Goal: Task Accomplishment & Management: Manage account settings

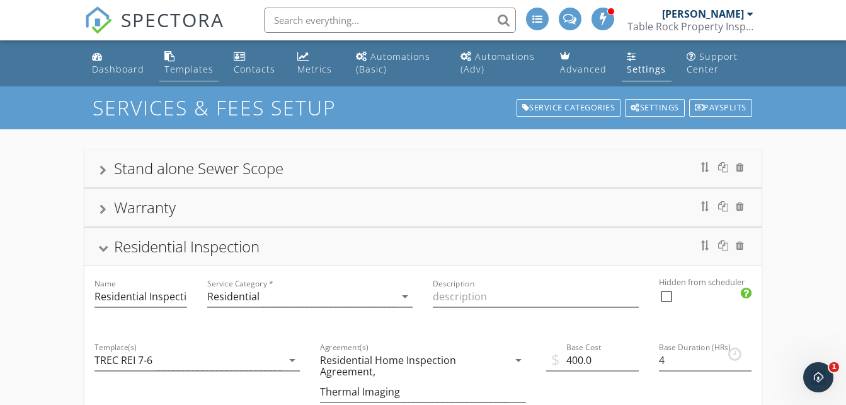
drag, startPoint x: 0, startPoint y: 0, endPoint x: 192, endPoint y: 61, distance: 200.9
click at [192, 61] on link "Templates" at bounding box center [188, 63] width 59 height 36
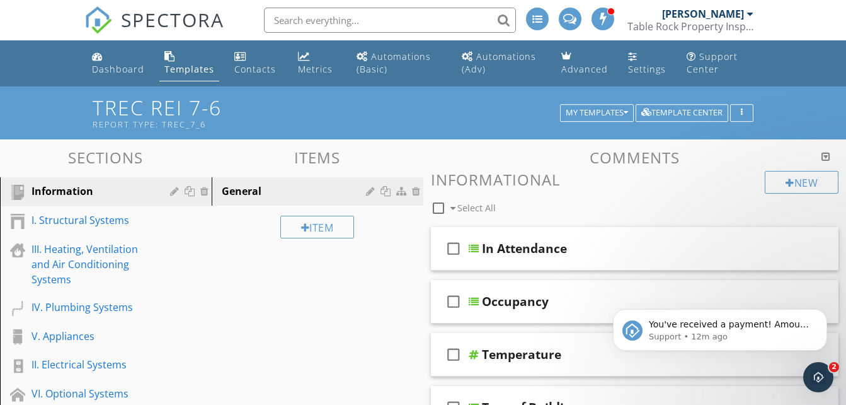
click at [823, 372] on icon "Open Intercom Messenger" at bounding box center [819, 377] width 21 height 21
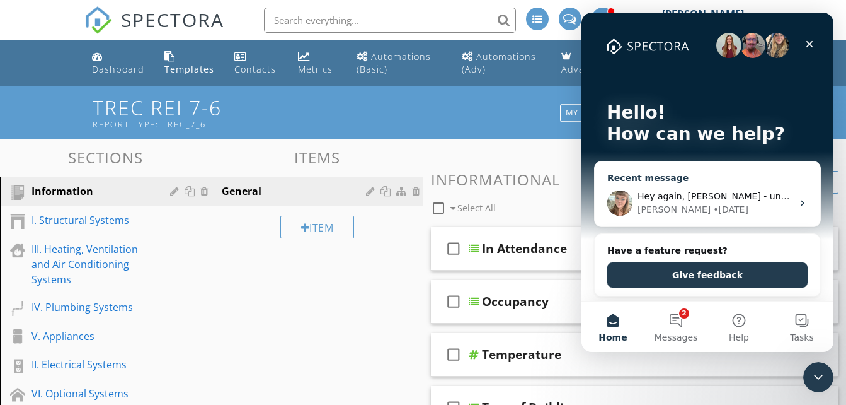
click at [727, 210] on div "[PERSON_NAME] • [DATE]" at bounding box center [715, 209] width 155 height 13
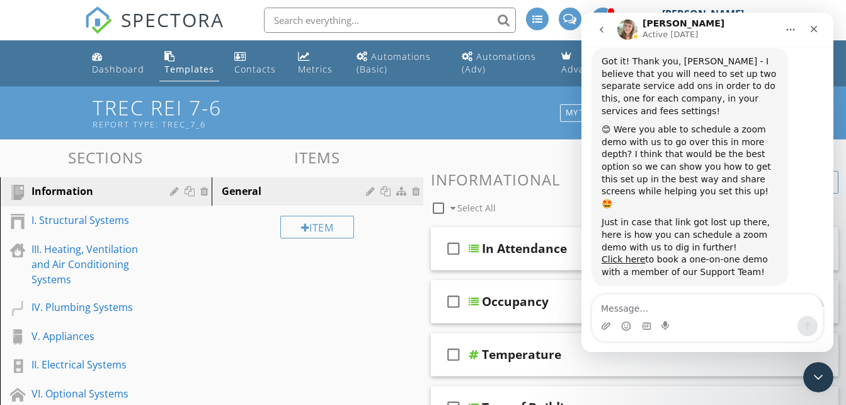
scroll to position [8638, 0]
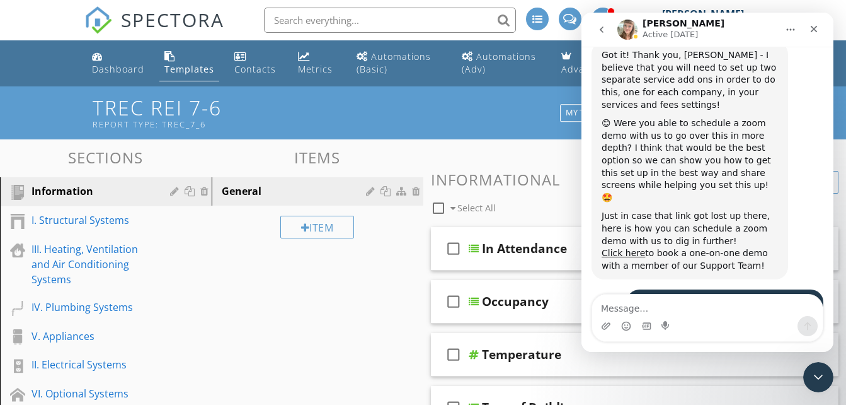
click at [753, 309] on textarea "Message…" at bounding box center [707, 304] width 231 height 21
type textarea "G"
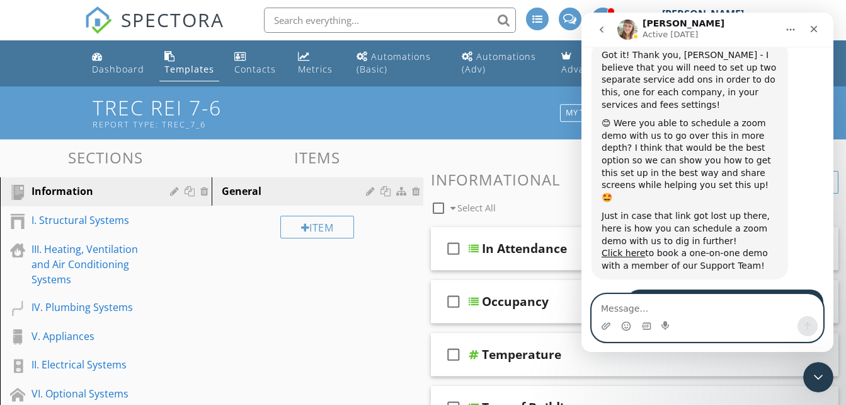
click at [753, 309] on textarea "Message…" at bounding box center [707, 304] width 231 height 21
type textarea "I"
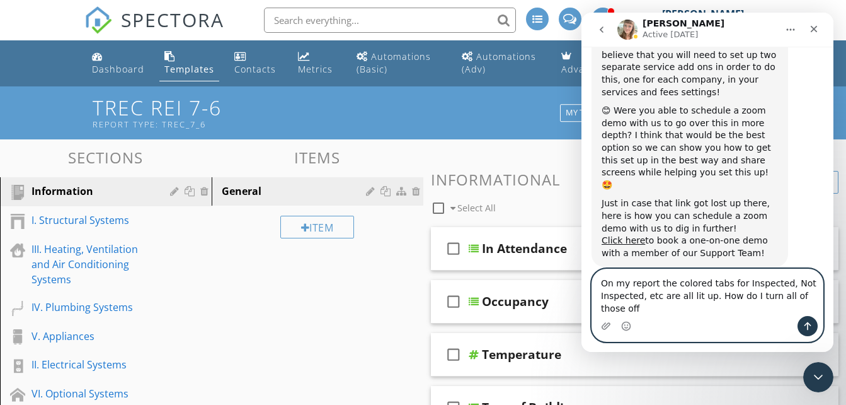
scroll to position [8663, 0]
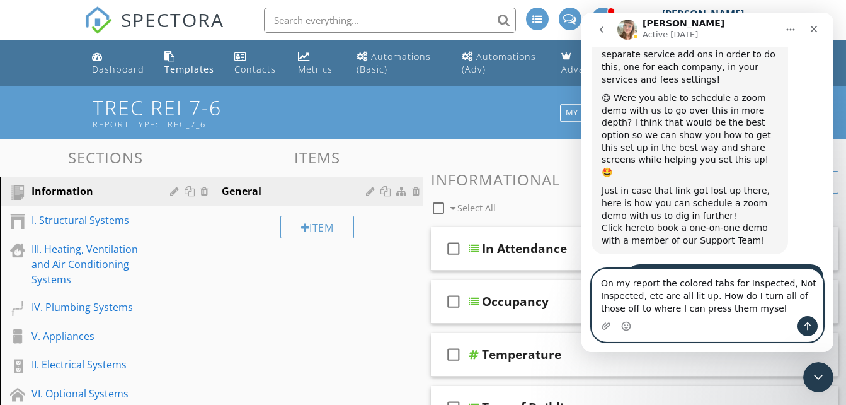
type textarea "On my report the colored tabs for Inspected, Not Inspected, etc are all lit up.…"
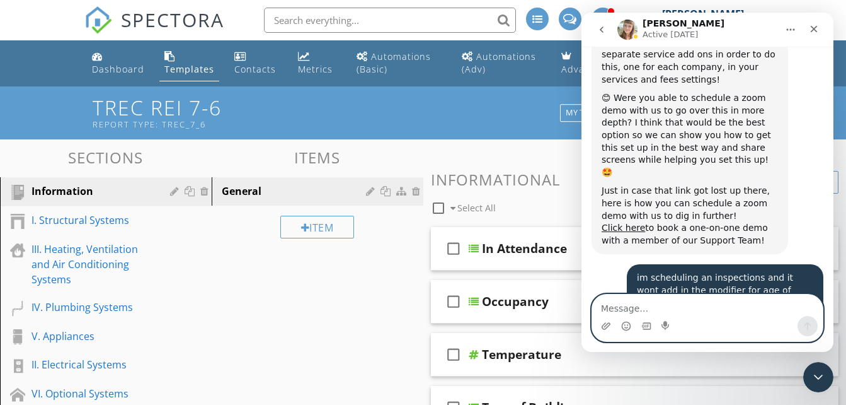
scroll to position [8730, 0]
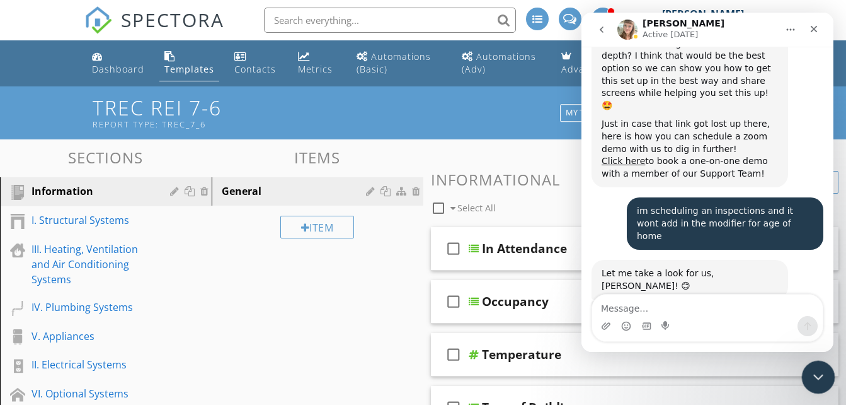
click at [823, 385] on div "Close Intercom Messenger" at bounding box center [817, 375] width 30 height 30
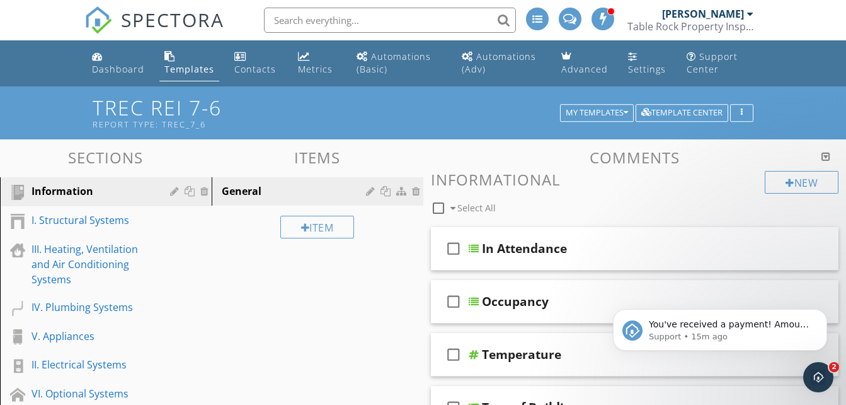
click at [680, 184] on h3 "Informational" at bounding box center [635, 179] width 408 height 17
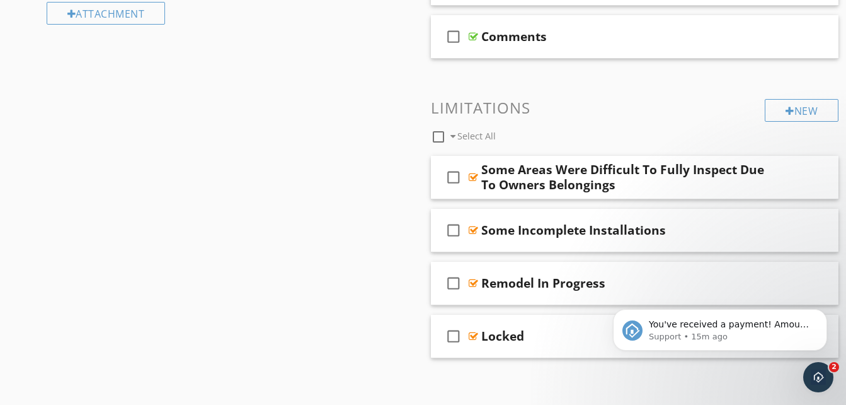
scroll to position [536, 0]
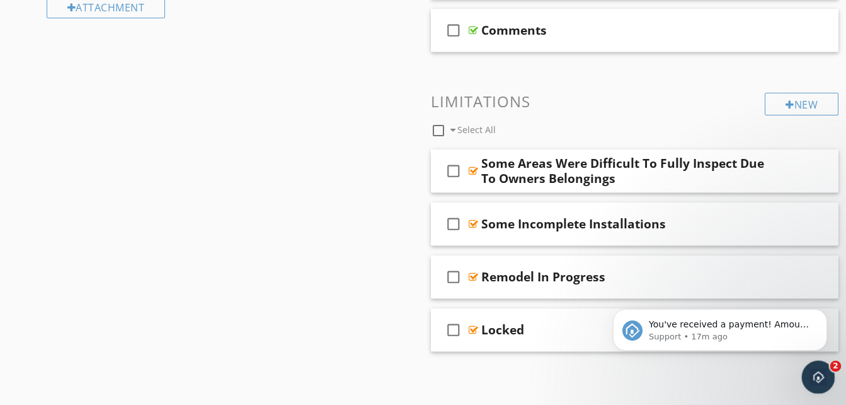
click at [805, 369] on div "Open Intercom Messenger" at bounding box center [817, 375] width 42 height 42
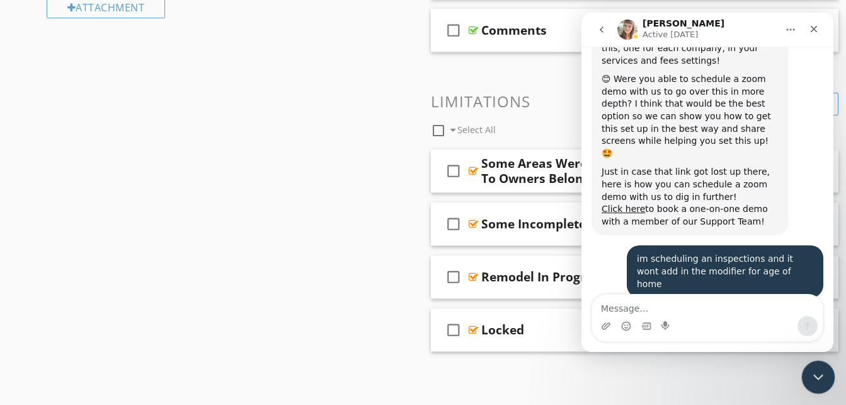
scroll to position [8730, 0]
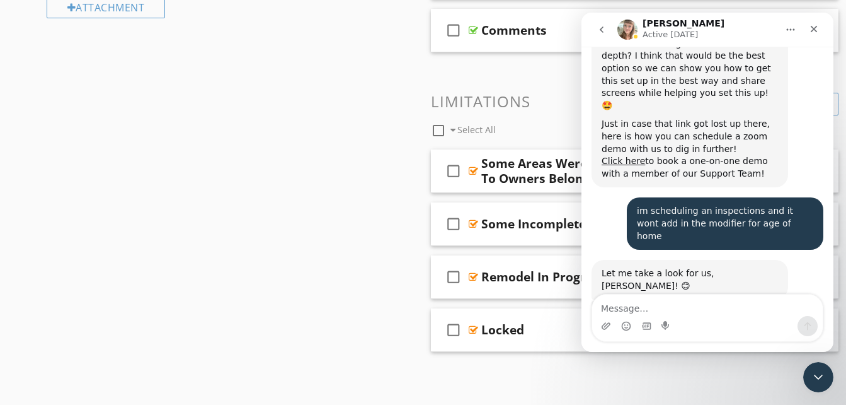
click at [603, 25] on icon "go back" at bounding box center [602, 30] width 10 height 10
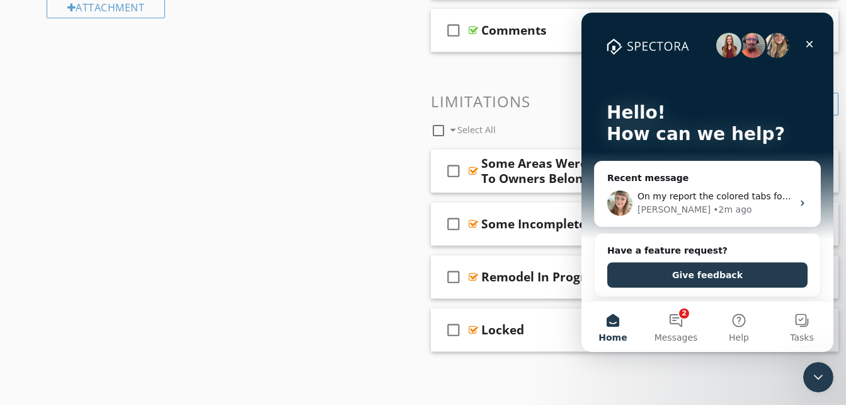
scroll to position [111, 0]
click at [675, 333] on span "Messages" at bounding box center [676, 337] width 43 height 9
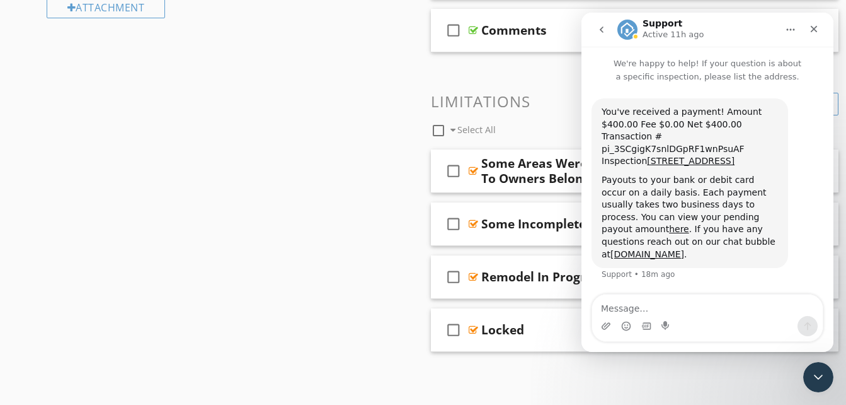
click at [606, 34] on icon "go back" at bounding box center [602, 30] width 10 height 10
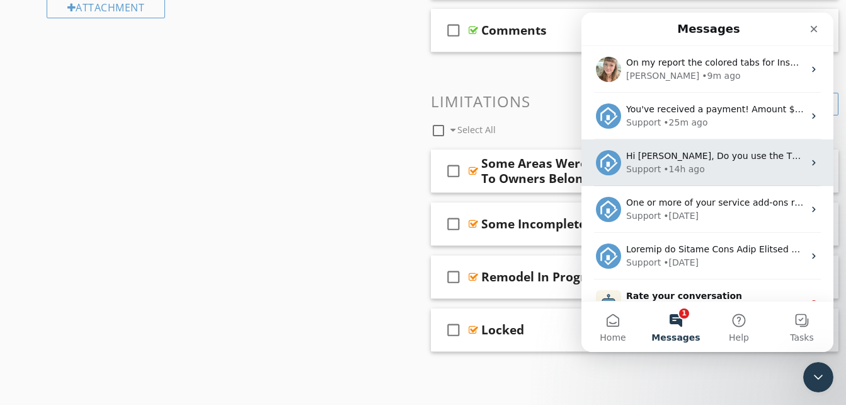
click at [756, 170] on div "Support • 14h ago" at bounding box center [715, 169] width 178 height 13
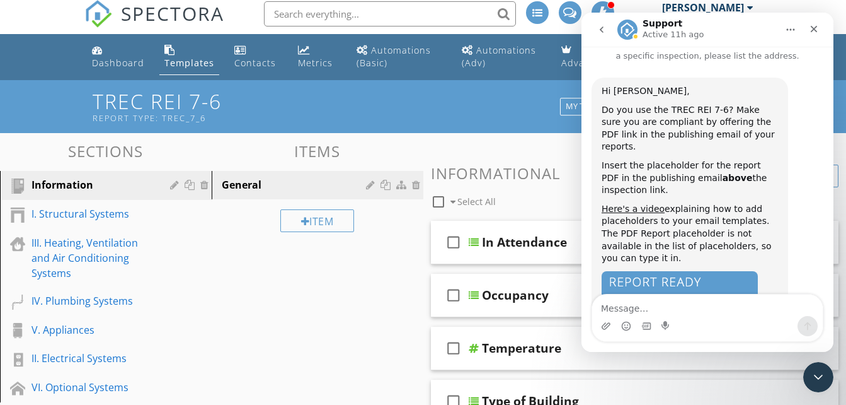
scroll to position [0, 0]
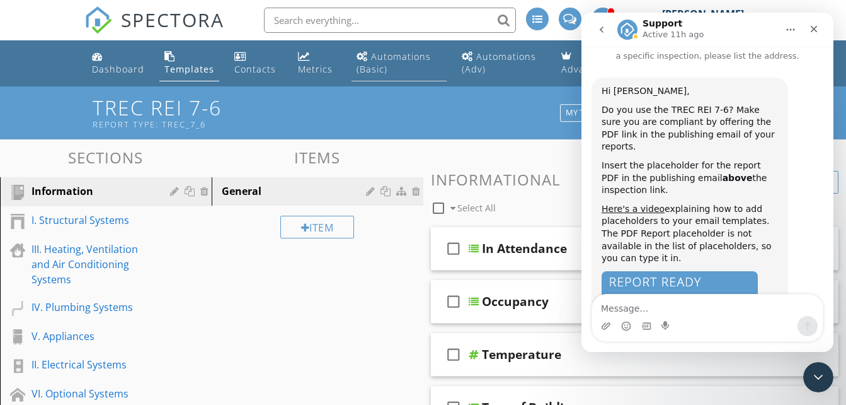
click at [409, 64] on link "Automations (Basic)" at bounding box center [399, 63] width 95 height 36
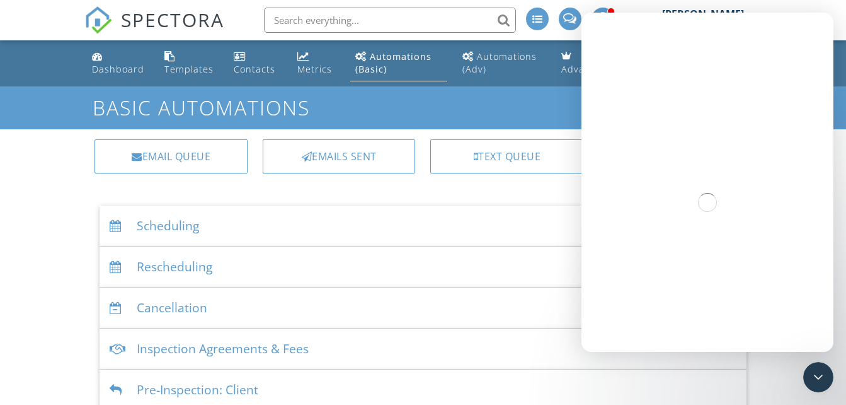
click at [52, 187] on div "Dashboard Templates Contacts Metrics Automations (Basic) Automations (Adv) Adva…" at bounding box center [423, 348] width 846 height 616
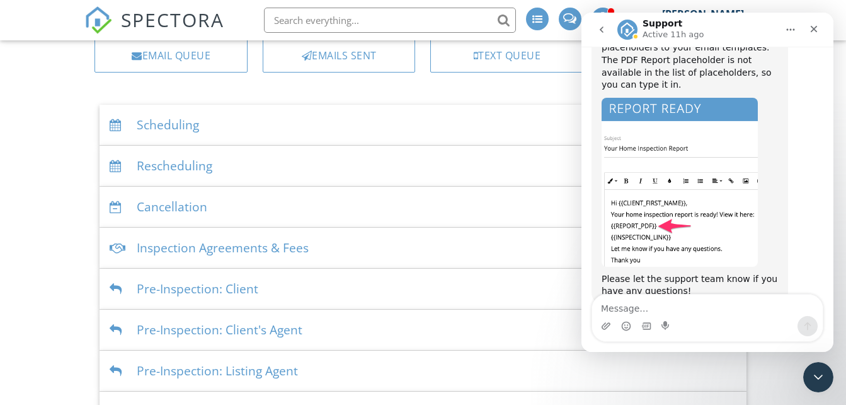
scroll to position [207, 0]
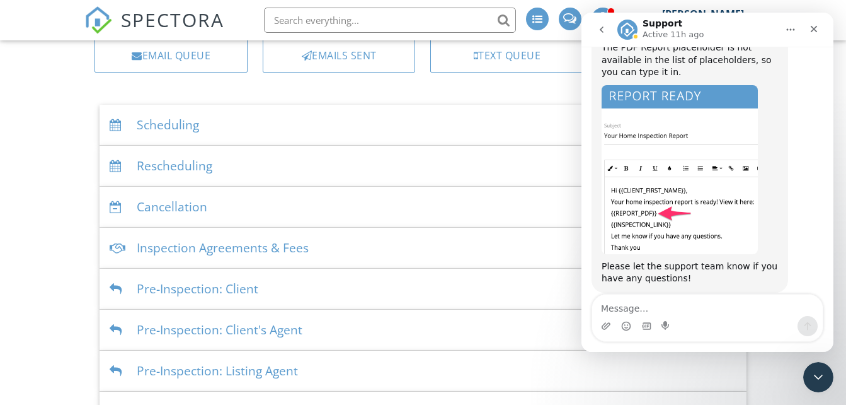
click at [52, 187] on div "Dashboard Templates Contacts Metrics Automations (Basic) Automations (Adv) Adva…" at bounding box center [423, 247] width 846 height 616
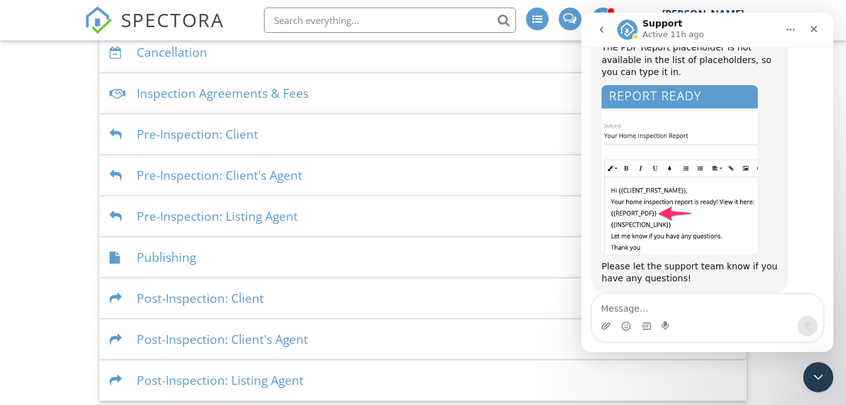
scroll to position [262, 0]
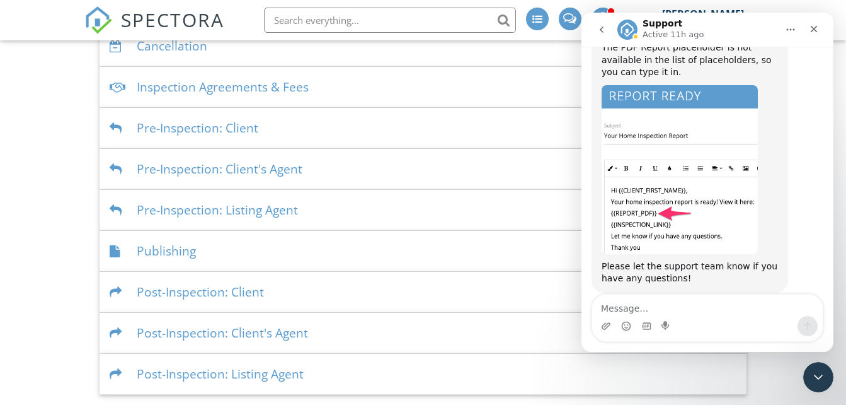
click at [52, 187] on div "Dashboard Templates Contacts Metrics Automations (Basic) Automations (Adv) Adva…" at bounding box center [423, 87] width 846 height 616
click at [40, 145] on div "Dashboard Templates Contacts Metrics Automations (Basic) Automations (Adv) Adva…" at bounding box center [423, 87] width 846 height 616
click at [178, 251] on div "Publishing" at bounding box center [423, 251] width 647 height 41
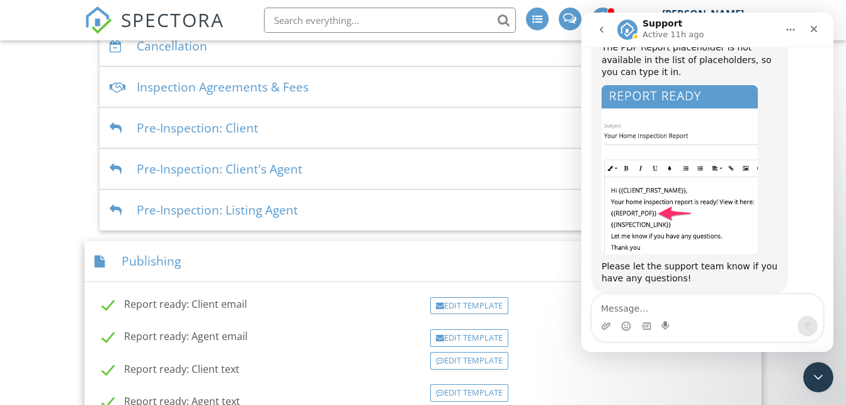
click at [38, 233] on div "Dashboard Templates Contacts Metrics Automations (Basic) Automations (Adv) Adva…" at bounding box center [423, 222] width 846 height 886
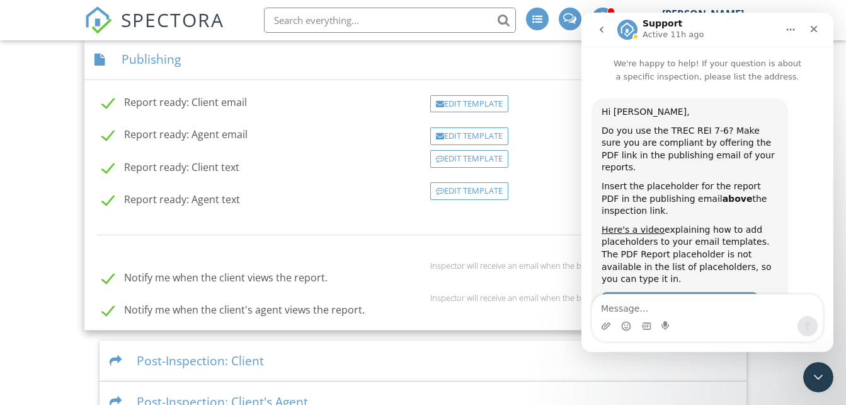
click at [107, 202] on label "Report ready: Agent text" at bounding box center [171, 201] width 138 height 16
click at [105, 201] on label "Report ready: Agent text" at bounding box center [171, 201] width 138 height 16
click at [103, 201] on input "Report ready: Agent text" at bounding box center [99, 201] width 8 height 8
checkbox input "true"
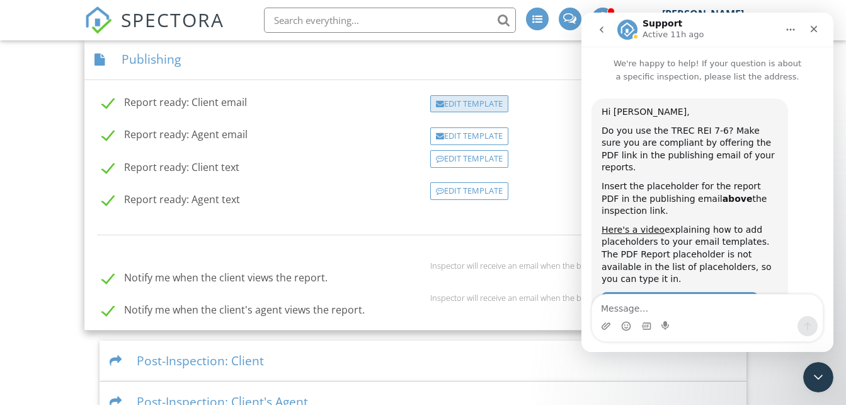
click at [444, 108] on div at bounding box center [440, 104] width 8 height 8
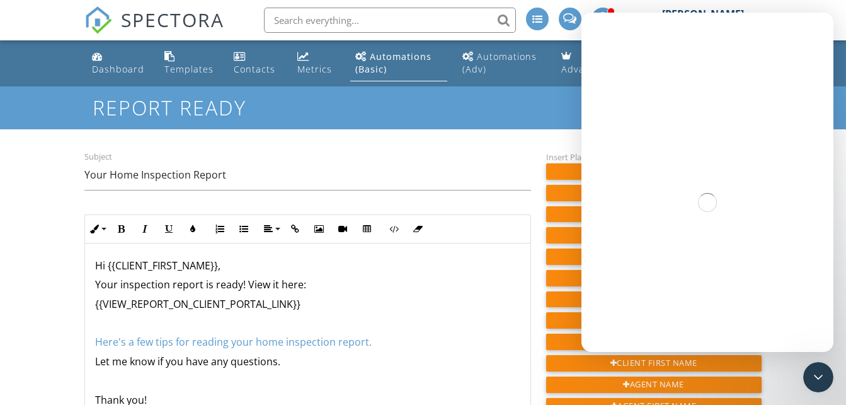
click at [318, 199] on div "Subject Your Home Inspection Report Inline Style XLarge Large Normal Small Ligh…" at bounding box center [307, 356] width 461 height 414
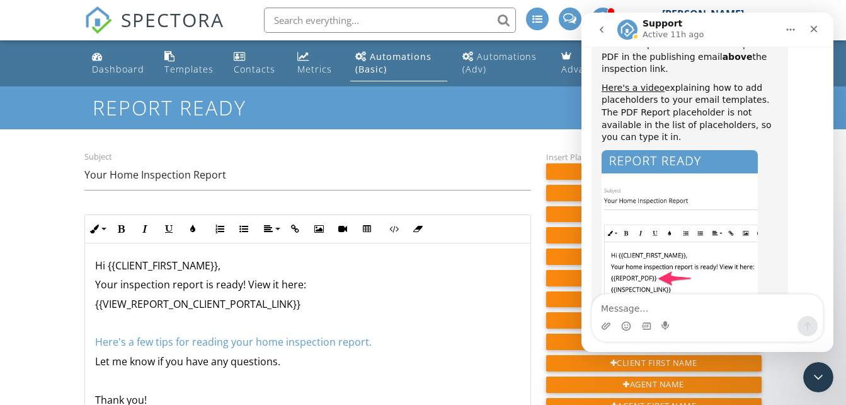
scroll to position [207, 0]
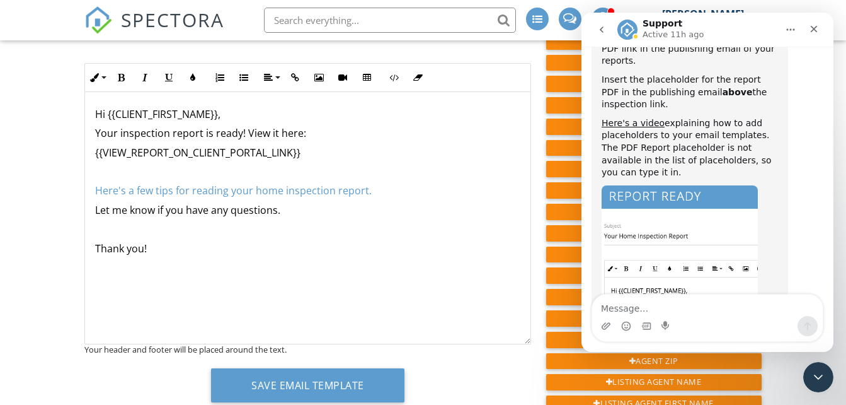
scroll to position [106, 0]
click at [312, 132] on p "Your inspection report is ready! View it here:" at bounding box center [307, 133] width 425 height 14
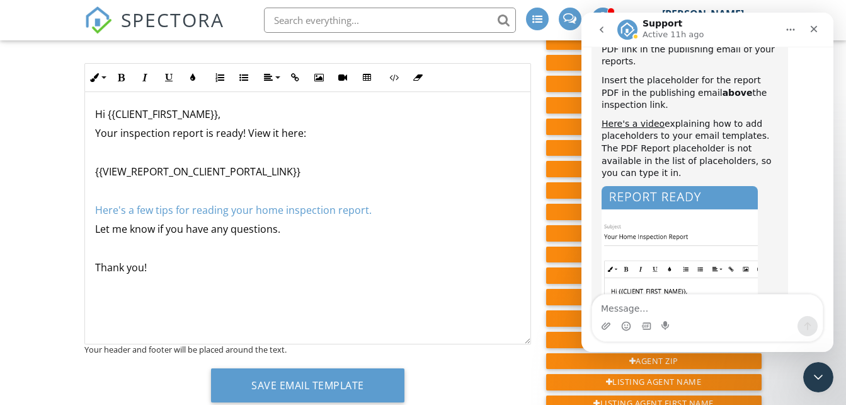
click at [312, 132] on p "Your inspection report is ready! View it here:" at bounding box center [307, 133] width 425 height 14
click at [831, 301] on div "Intercom messenger" at bounding box center [708, 318] width 252 height 48
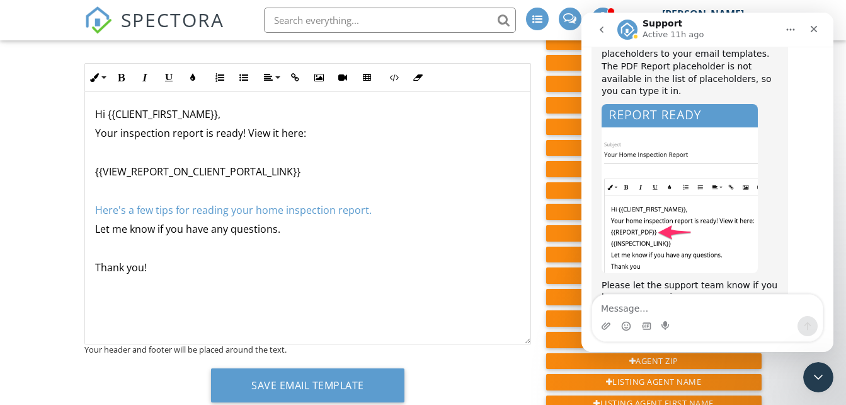
scroll to position [207, 0]
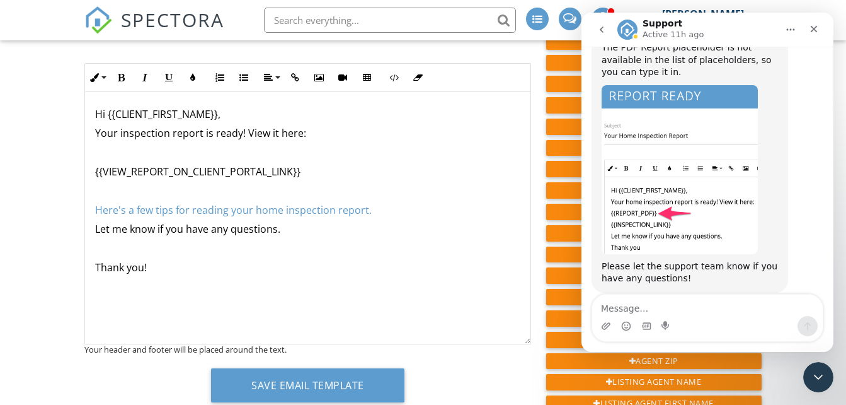
drag, startPoint x: 831, startPoint y: 301, endPoint x: 1423, endPoint y: 228, distance: 596.3
click at [136, 193] on p at bounding box center [307, 190] width 425 height 14
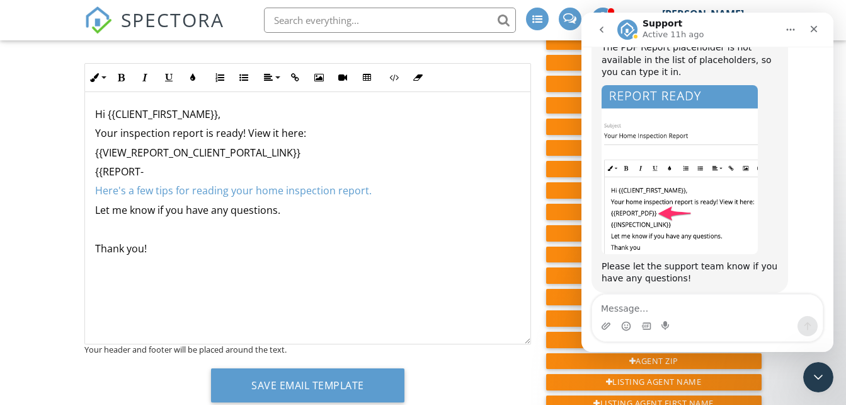
click at [161, 165] on p "{{REPORT-" at bounding box center [307, 172] width 425 height 14
copy p "{{REPORT_PDF}}"
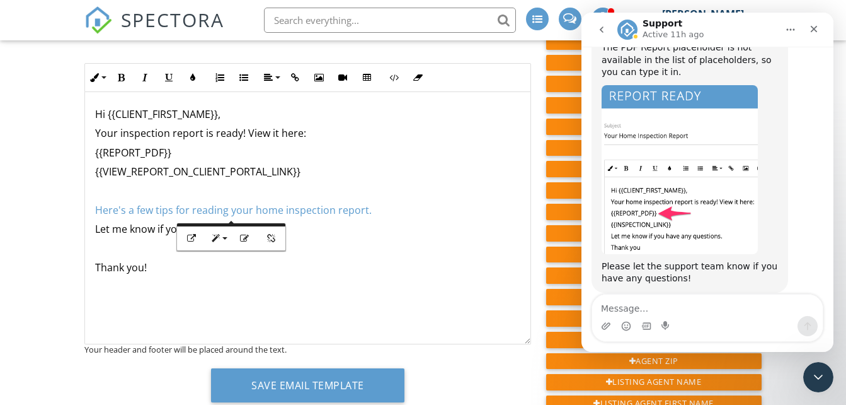
click at [340, 293] on div "Hi {{CLIENT_FIRST_NAME}}, Your inspection report is ready! View it here: {{REPO…" at bounding box center [307, 218] width 445 height 252
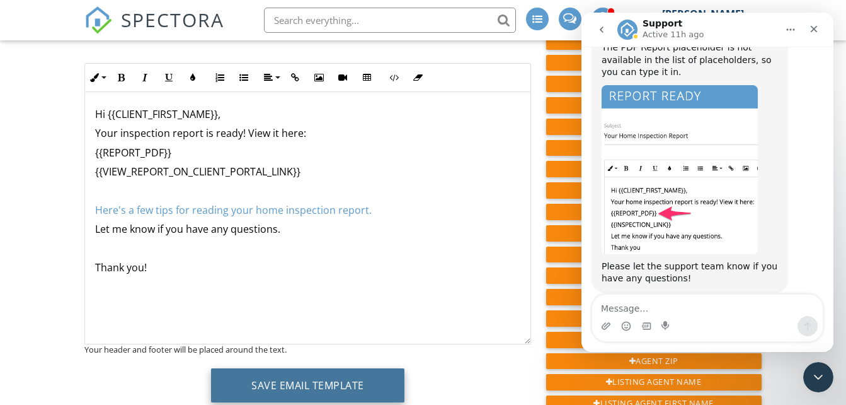
click at [309, 381] on button "Save Email Template" at bounding box center [307, 385] width 193 height 34
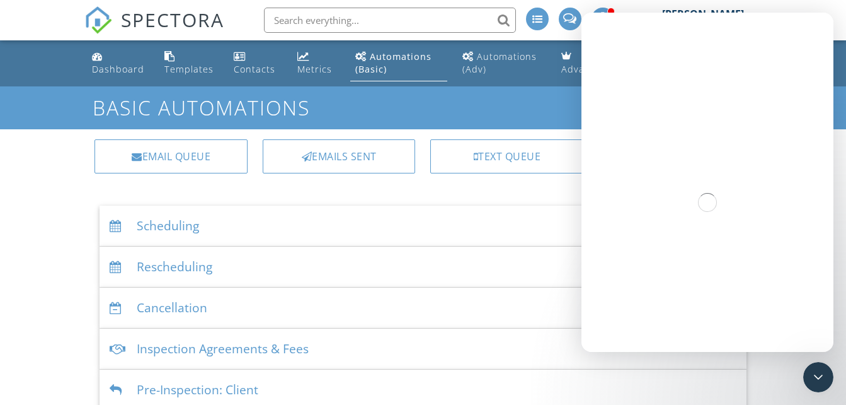
drag, startPoint x: 0, startPoint y: 0, endPoint x: 64, endPoint y: 202, distance: 211.5
click at [64, 202] on div "Dashboard Templates Contacts Metrics Automations (Basic) Automations (Adv) Adva…" at bounding box center [423, 348] width 846 height 616
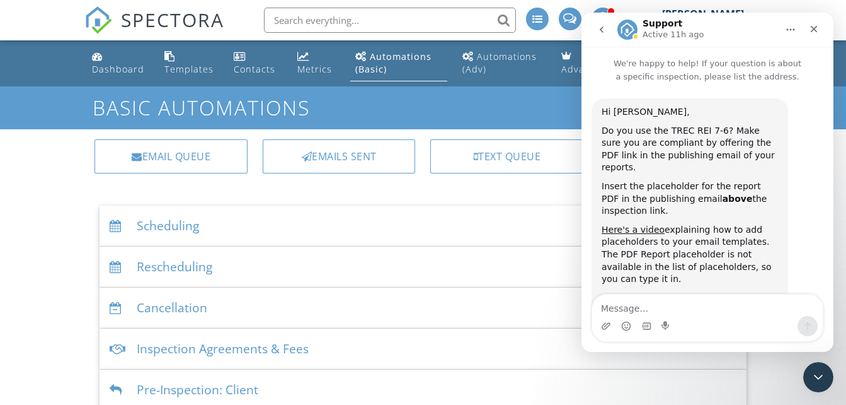
drag, startPoint x: 64, startPoint y: 202, endPoint x: 158, endPoint y: 227, distance: 97.8
click at [158, 227] on div "Scheduling" at bounding box center [423, 225] width 647 height 41
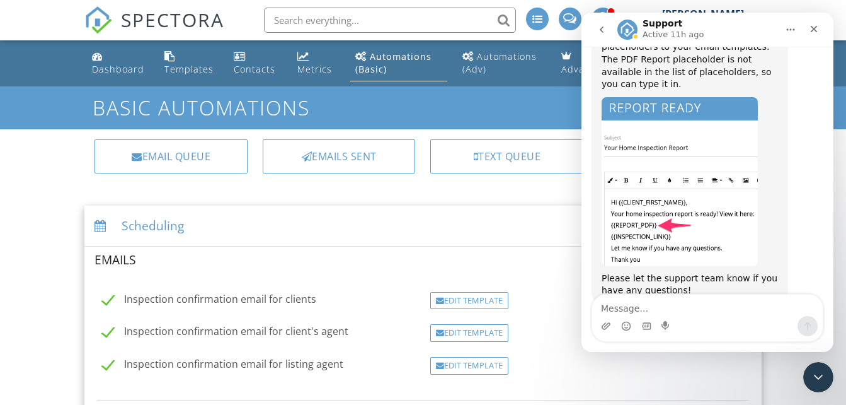
scroll to position [207, 0]
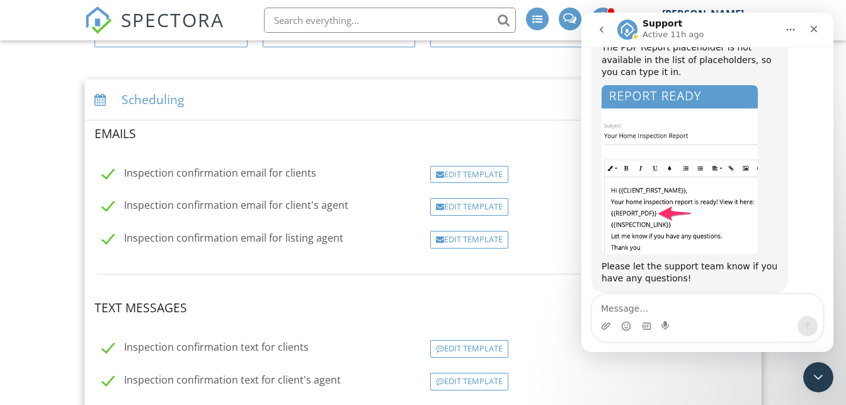
scroll to position [151, 0]
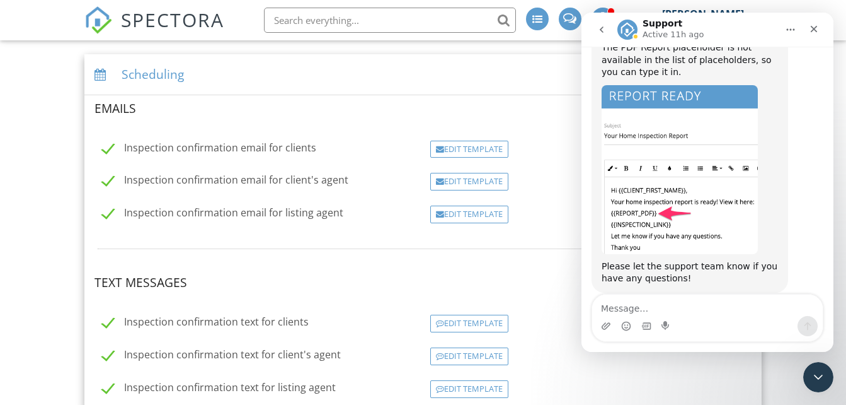
click at [109, 217] on label "Inspection confirmation email for listing agent" at bounding box center [222, 215] width 241 height 16
checkbox input "false"
click at [50, 209] on div "Dashboard Templates Contacts Metrics Automations (Basic) Automations (Adv) Adva…" at bounding box center [423, 358] width 846 height 938
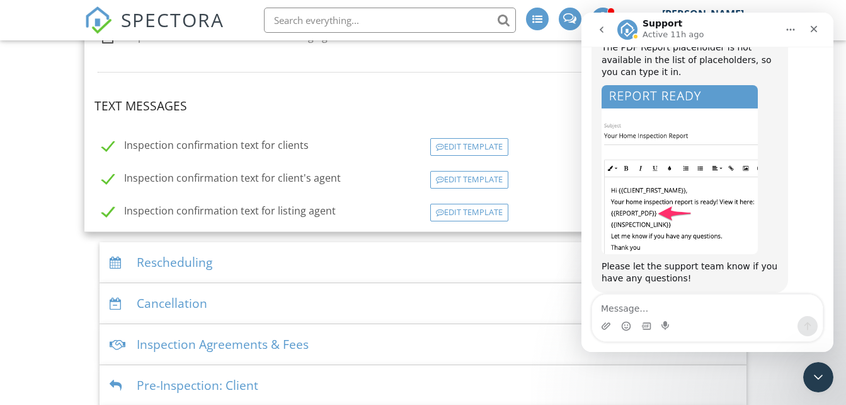
scroll to position [328, 0]
click at [40, 217] on div "Dashboard Templates Contacts Metrics Automations (Basic) Automations (Adv) Adva…" at bounding box center [423, 182] width 846 height 938
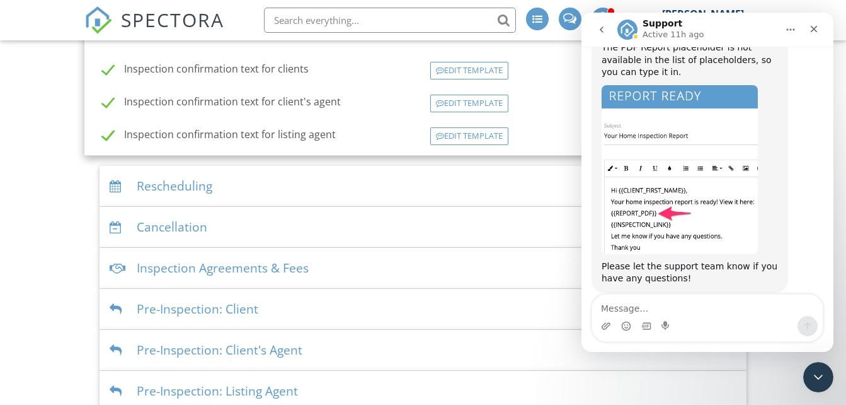
scroll to position [429, 0]
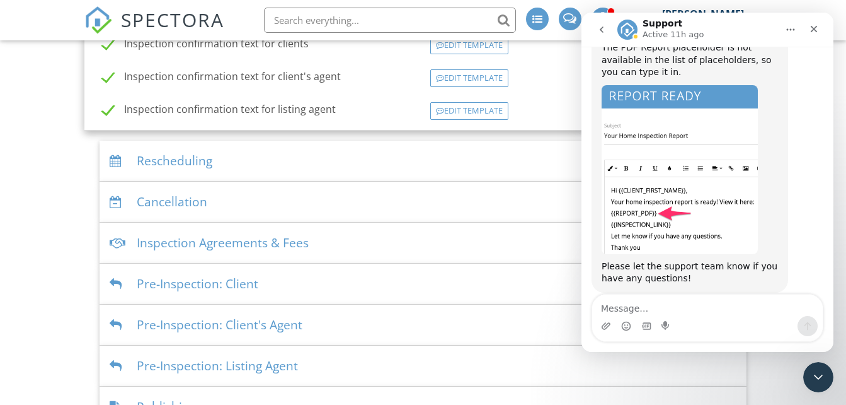
click at [135, 170] on div "Rescheduling" at bounding box center [423, 161] width 647 height 41
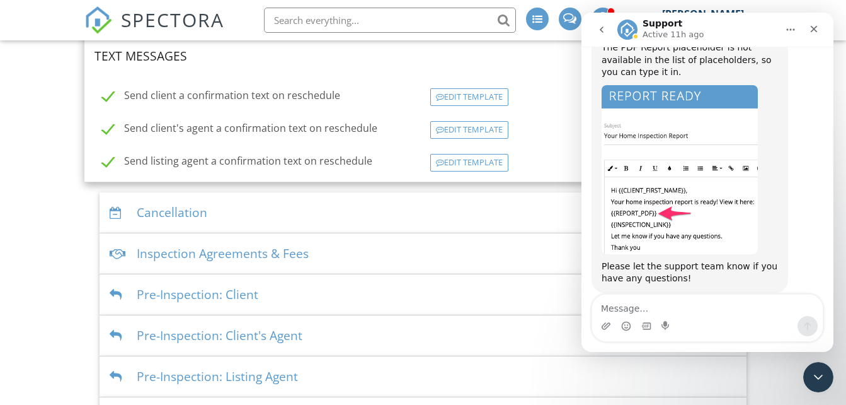
click at [108, 161] on label "Send listing agent a confirmation text on reschedule" at bounding box center [237, 163] width 270 height 16
checkbox input "false"
click at [155, 209] on div "Cancellation" at bounding box center [423, 212] width 647 height 41
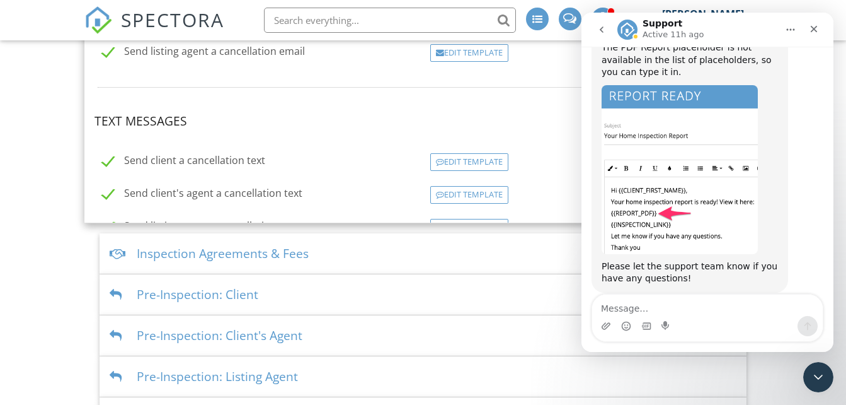
scroll to position [352, 0]
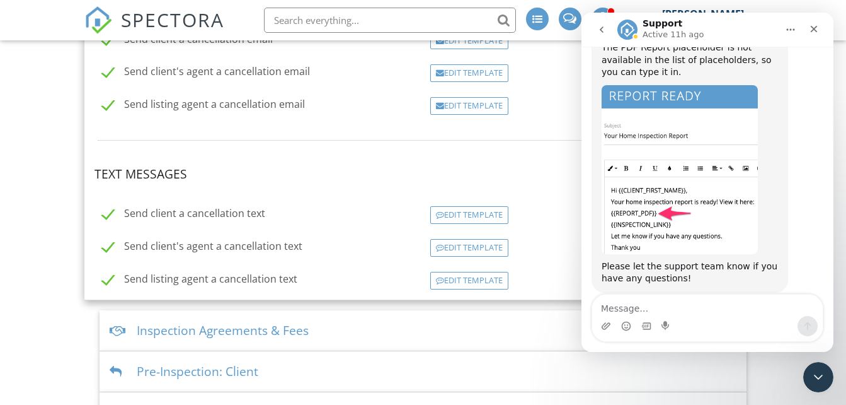
click at [114, 110] on label "Send listing agent a cancellation email" at bounding box center [203, 106] width 203 height 16
checkbox input "false"
click at [110, 275] on label "Send listing agent a cancellation text" at bounding box center [199, 280] width 195 height 16
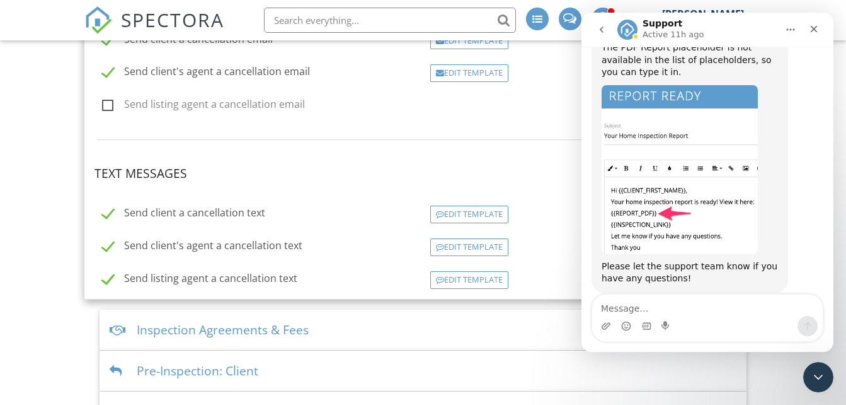
checkbox input "false"
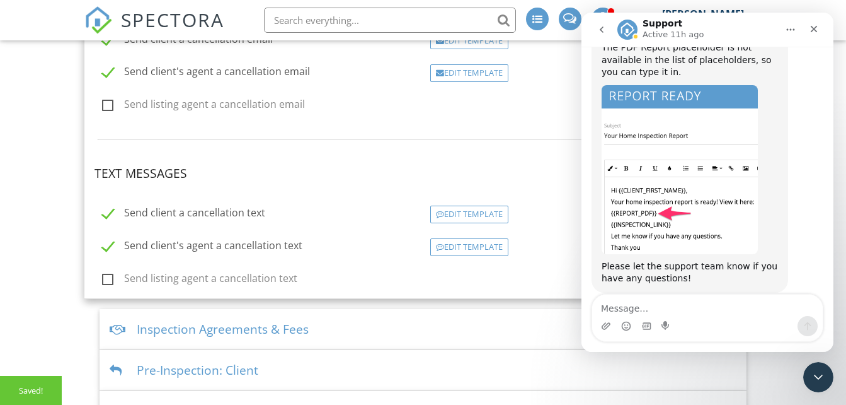
click at [45, 255] on div "Dashboard Templates Contacts Metrics Automations (Basic) Automations (Adv) Adva…" at bounding box center [423, 163] width 846 height 948
click at [157, 327] on div "Inspection Agreements & Fees" at bounding box center [423, 329] width 647 height 41
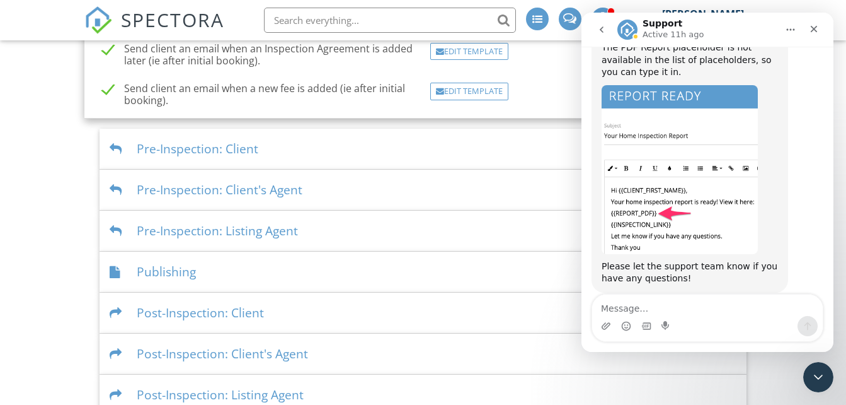
click at [30, 277] on div "Dashboard Templates Contacts Metrics Automations (Basic) Automations (Adv) Adva…" at bounding box center [423, 52] width 846 height 727
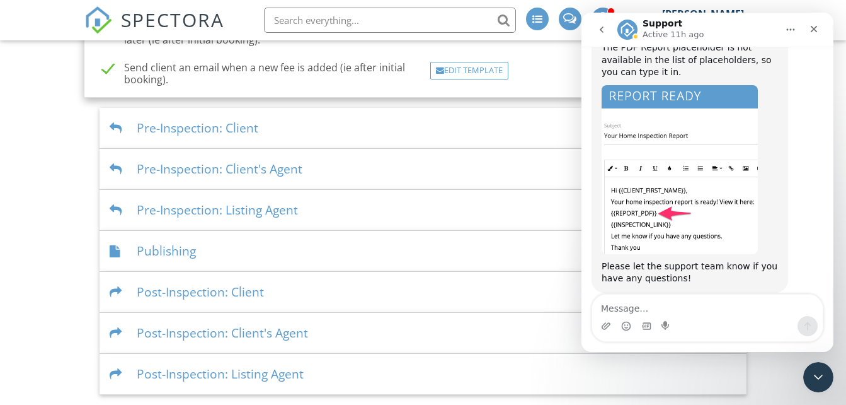
click at [156, 125] on div "Pre-Inspection: Client" at bounding box center [423, 128] width 647 height 41
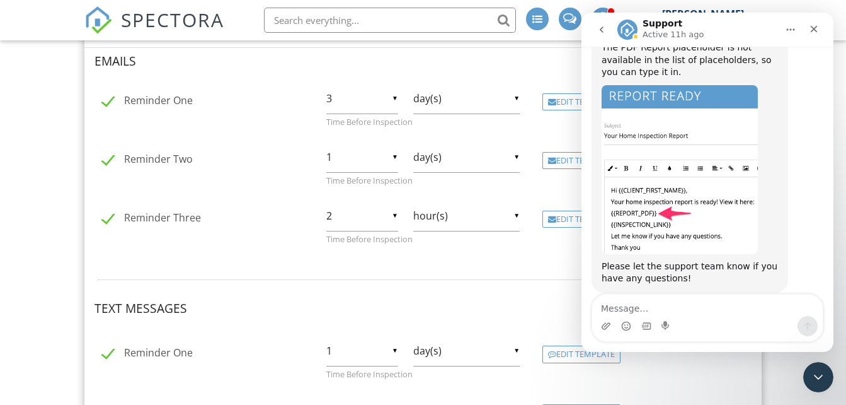
click at [395, 216] on div "▼ 2 1 2 3 4 5 6 7 8 9 10 11 12 13 14 15 16 17 18 19 20 21 22 23 24 25 26 27 28 …" at bounding box center [362, 215] width 72 height 31
click at [357, 217] on span "1" at bounding box center [362, 210] width 72 height 32
type input "1"
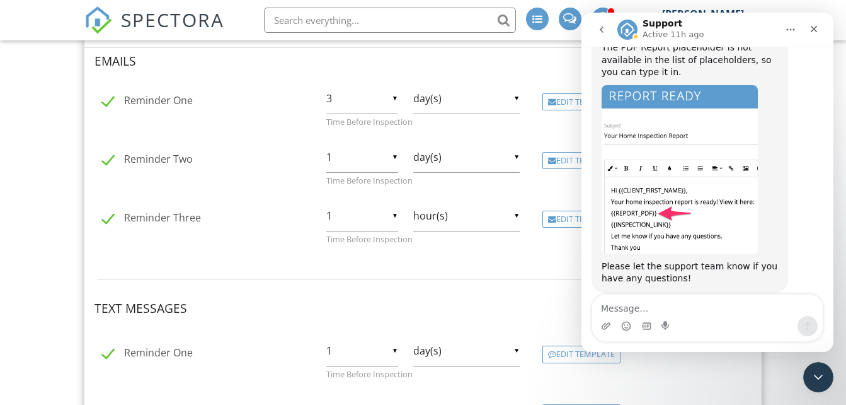
click at [56, 211] on div "Dashboard Templates Contacts Metrics Automations (Basic) Automations (Adv) Adva…" at bounding box center [423, 215] width 846 height 1094
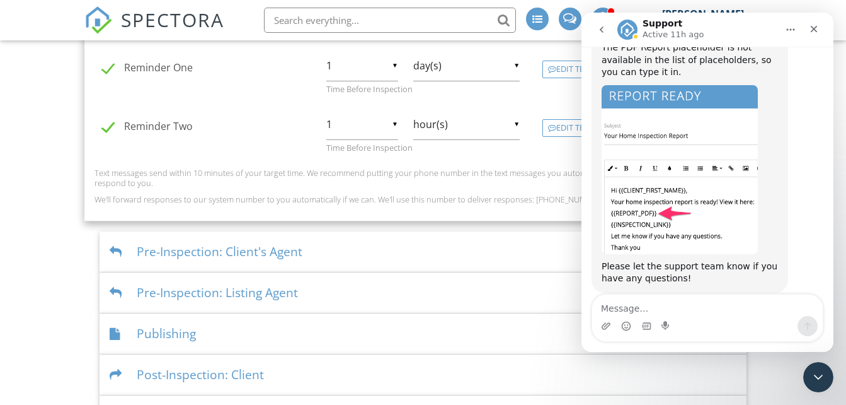
scroll to position [740, 0]
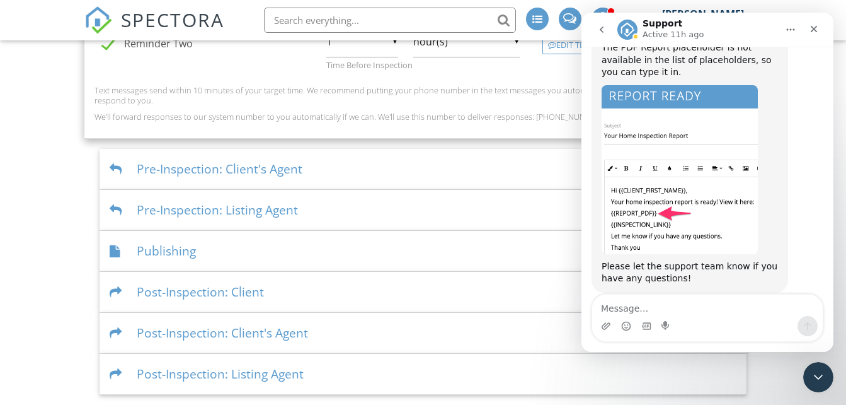
click at [158, 182] on div "Pre-Inspection: Client's Agent" at bounding box center [423, 169] width 647 height 41
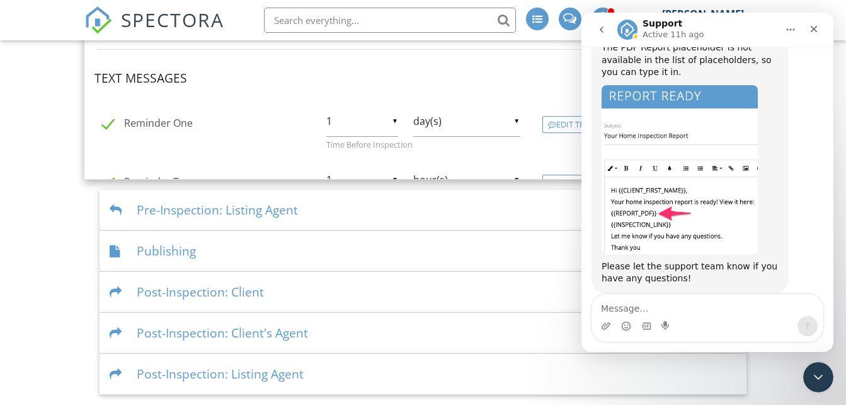
scroll to position [735, 0]
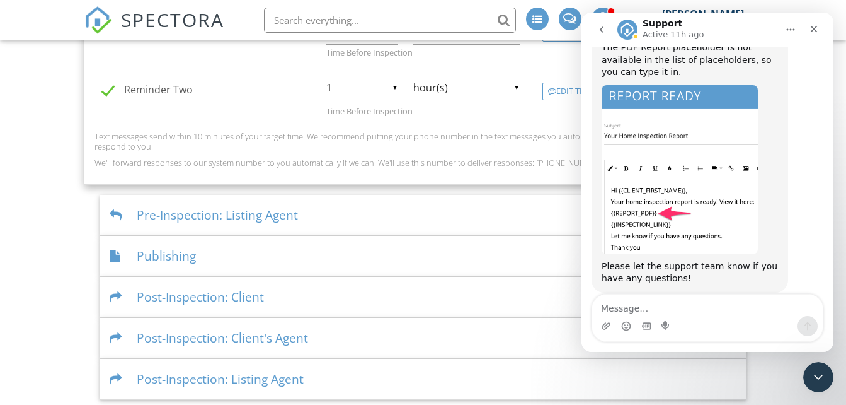
drag, startPoint x: 46, startPoint y: 162, endPoint x: 37, endPoint y: 161, distance: 9.5
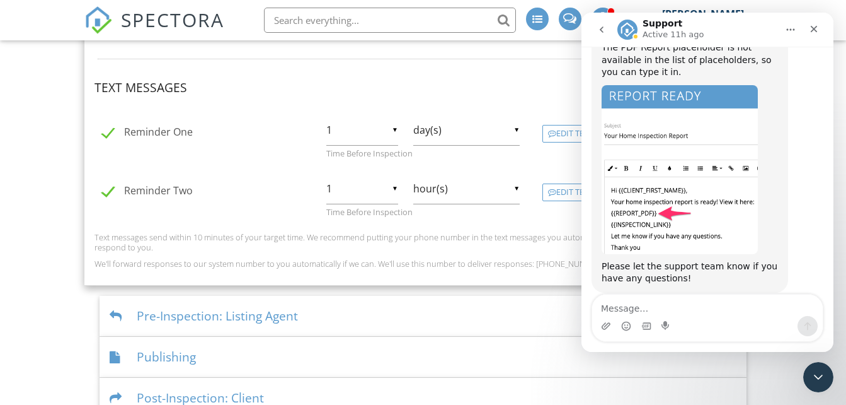
scroll to position [609, 0]
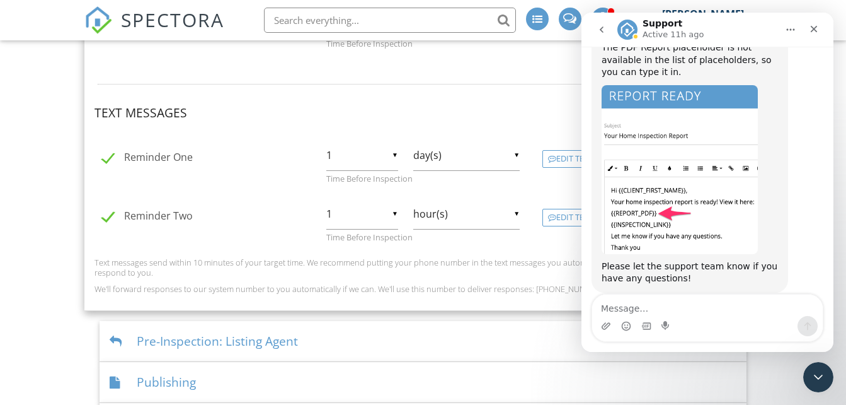
click at [104, 163] on label "Reminder One" at bounding box center [147, 159] width 91 height 16
checkbox input "false"
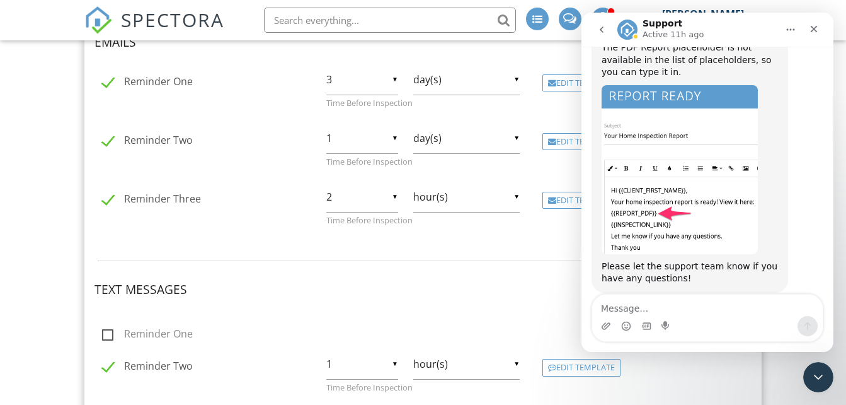
scroll to position [407, 0]
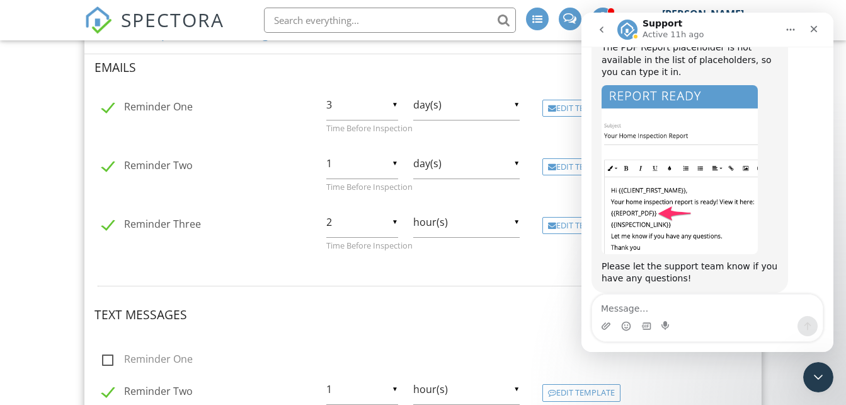
click at [111, 113] on label "Reminder One" at bounding box center [147, 109] width 91 height 16
checkbox input "false"
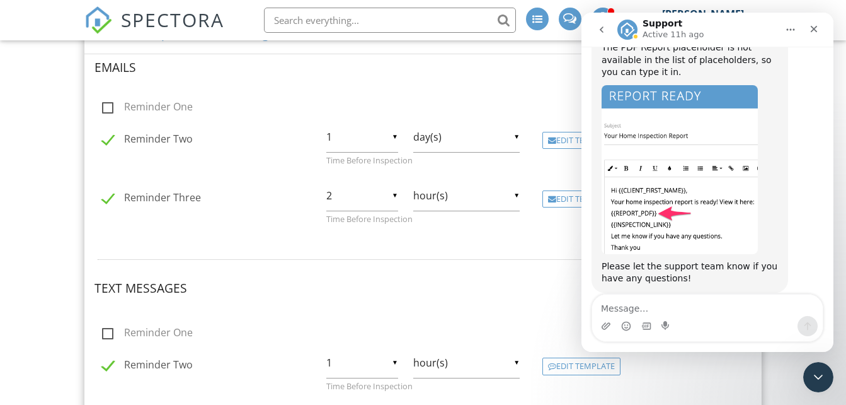
click at [106, 139] on label "Reminder Two" at bounding box center [147, 141] width 91 height 16
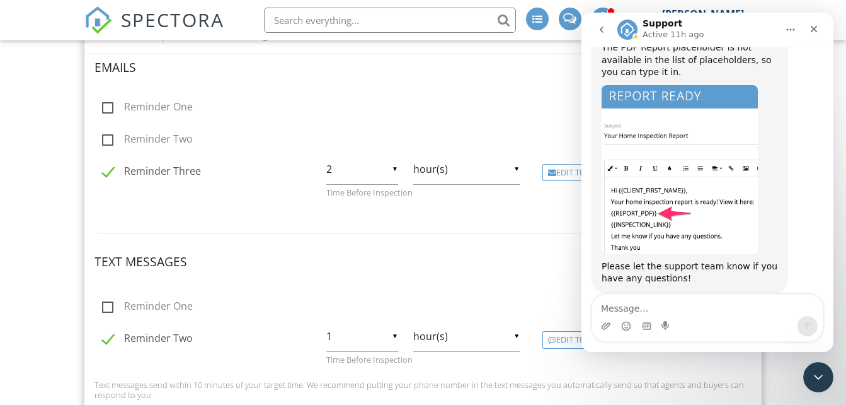
click at [109, 139] on label "Reminder Two" at bounding box center [147, 141] width 91 height 16
click at [103, 139] on input "Reminder Two" at bounding box center [99, 141] width 8 height 8
checkbox input "true"
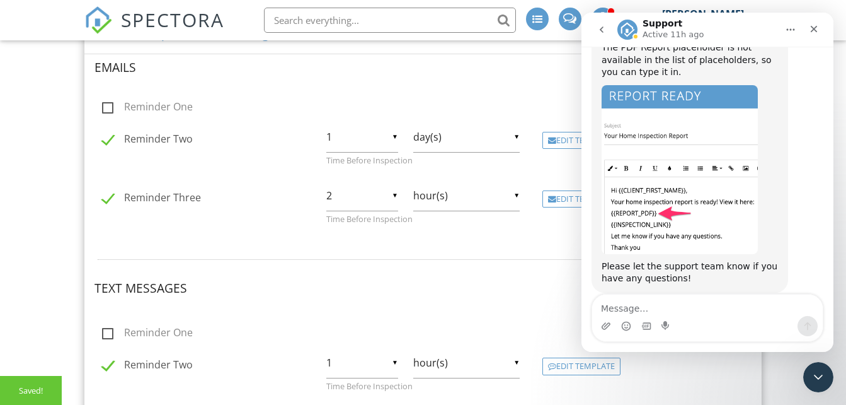
click at [107, 198] on label "Reminder Three" at bounding box center [151, 200] width 99 height 16
checkbox input "false"
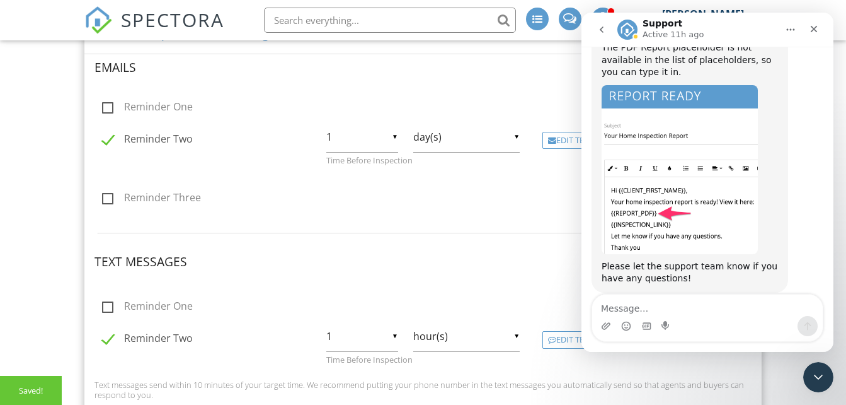
click at [30, 165] on div "Dashboard Templates Contacts Metrics Automations (Basic) Automations (Adv) Adva…" at bounding box center [423, 140] width 846 height 1015
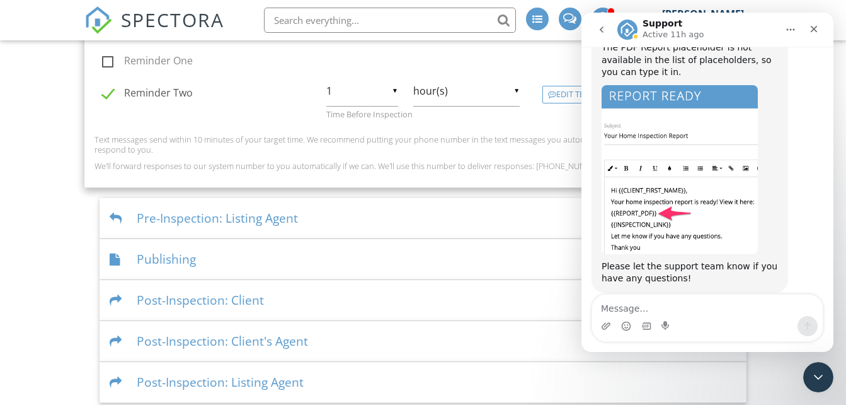
scroll to position [661, 0]
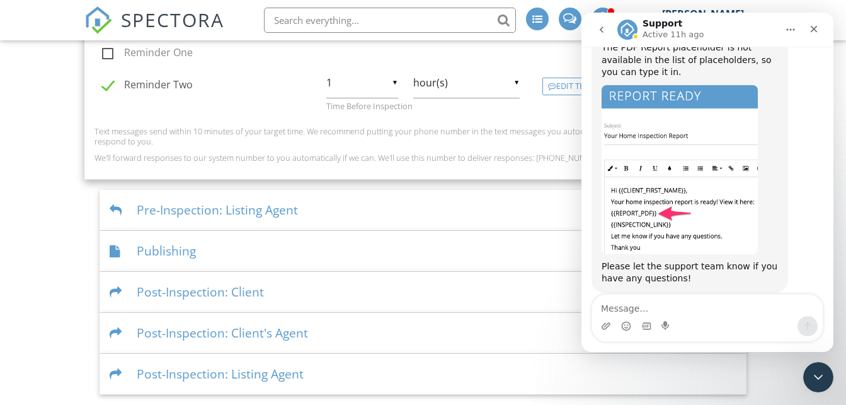
click at [132, 211] on div "Pre-Inspection: Listing Agent" at bounding box center [423, 210] width 647 height 41
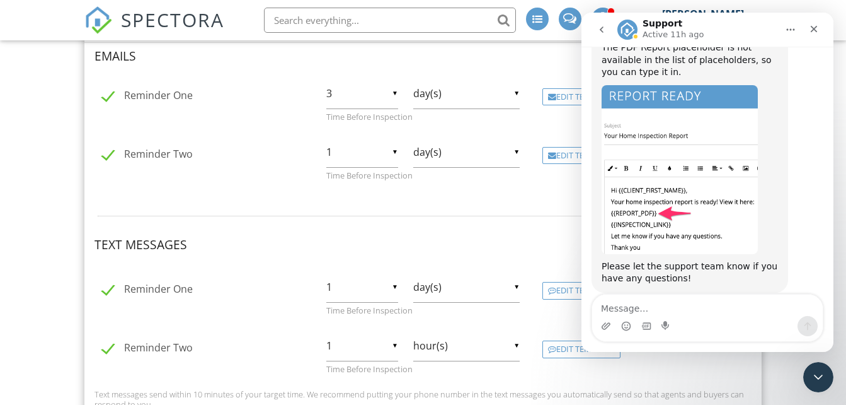
scroll to position [459, 0]
click at [110, 102] on label "Reminder One" at bounding box center [147, 98] width 91 height 16
checkbox input "false"
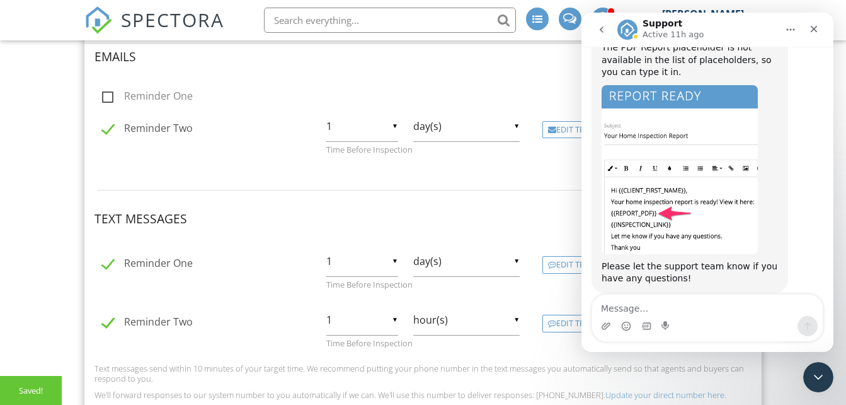
click at [106, 134] on label "Reminder Two" at bounding box center [147, 130] width 91 height 16
checkbox input "false"
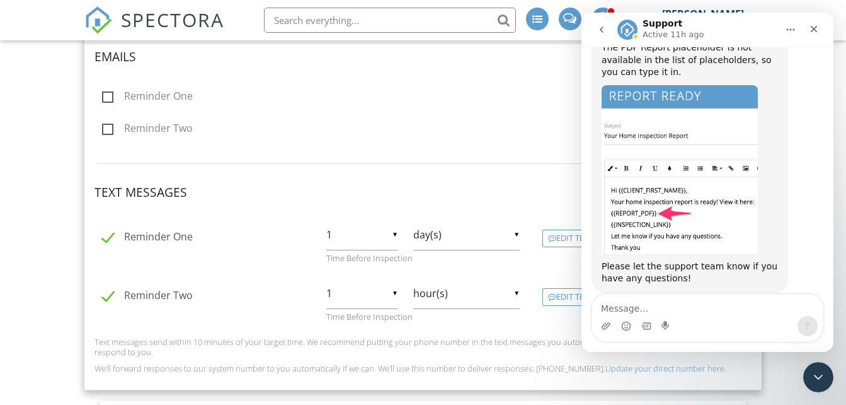
click at [103, 232] on label "Reminder One" at bounding box center [147, 239] width 91 height 16
checkbox input "false"
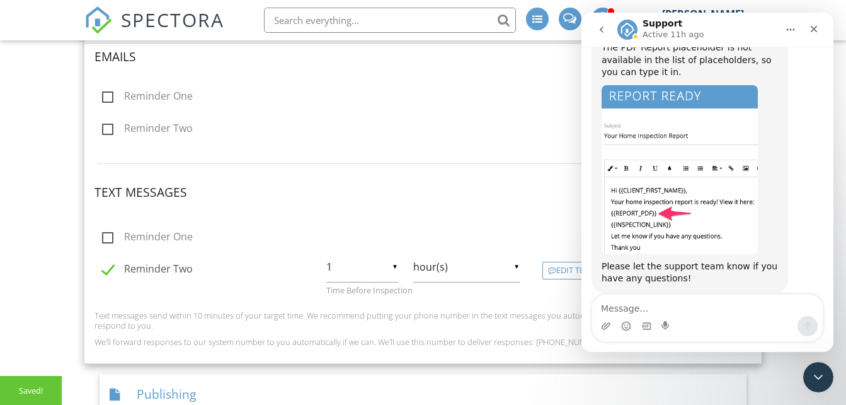
click at [106, 273] on label "Reminder Two" at bounding box center [147, 271] width 91 height 16
checkbox input "false"
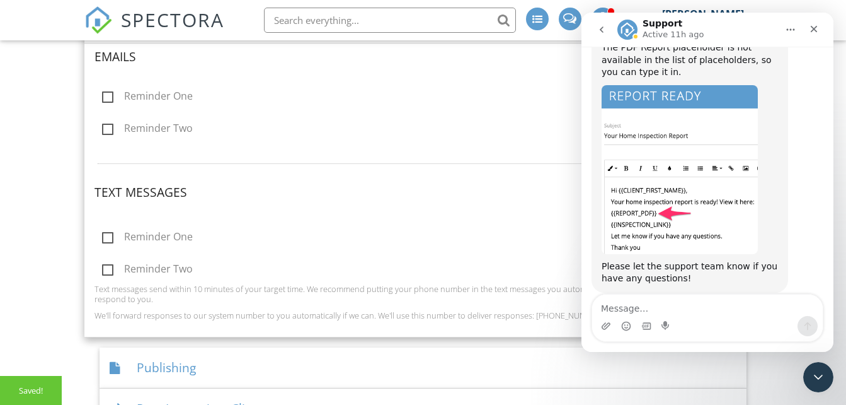
click at [61, 248] on div "Dashboard Templates Contacts Metrics Automations (Basic) Automations (Adv) Adva…" at bounding box center [423, 46] width 846 height 930
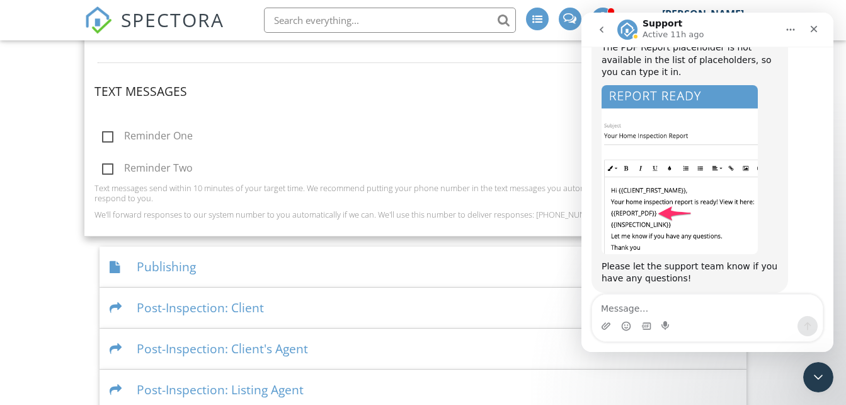
scroll to position [575, 0]
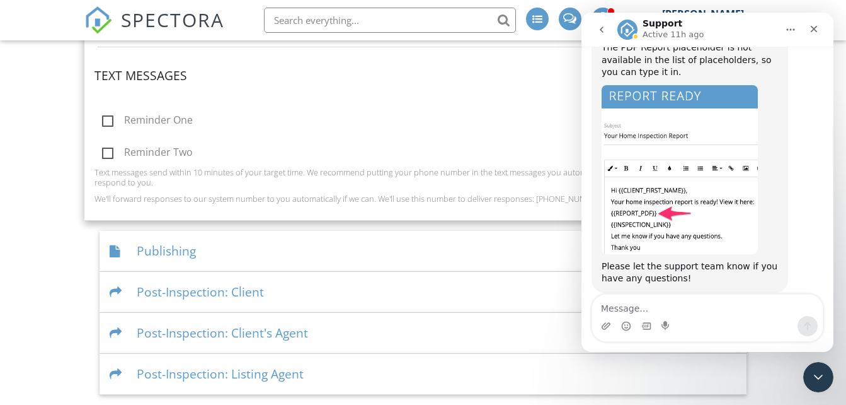
click at [156, 250] on div "Publishing" at bounding box center [423, 251] width 647 height 41
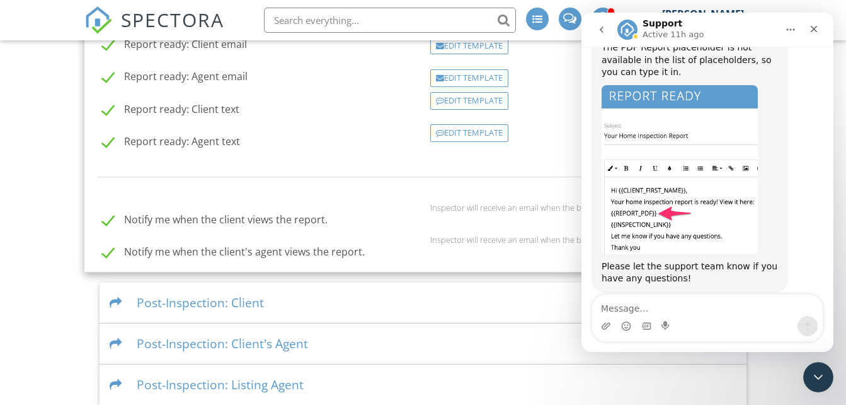
scroll to position [521, 0]
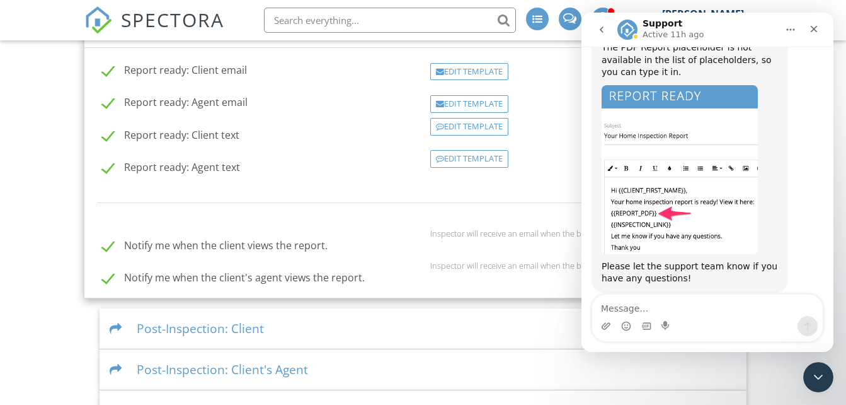
scroll to position [470, 0]
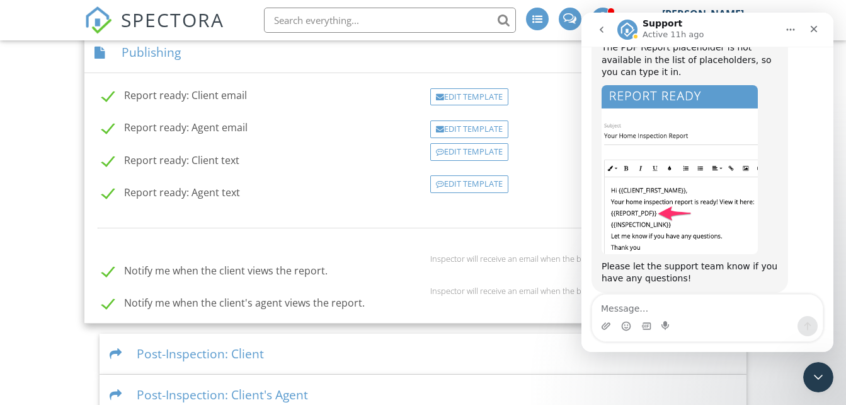
click at [37, 222] on div "Dashboard Templates Contacts Metrics Automations (Basic) Automations (Adv) Adva…" at bounding box center [423, 13] width 846 height 886
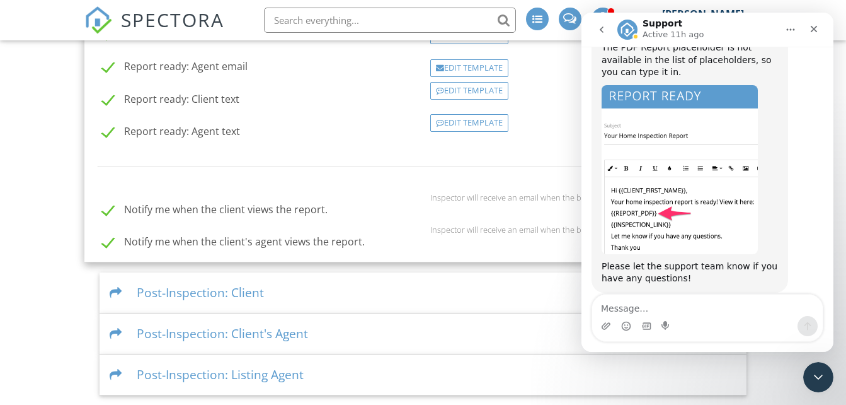
scroll to position [532, 0]
click at [153, 286] on div "Post-Inspection: Client" at bounding box center [423, 292] width 647 height 41
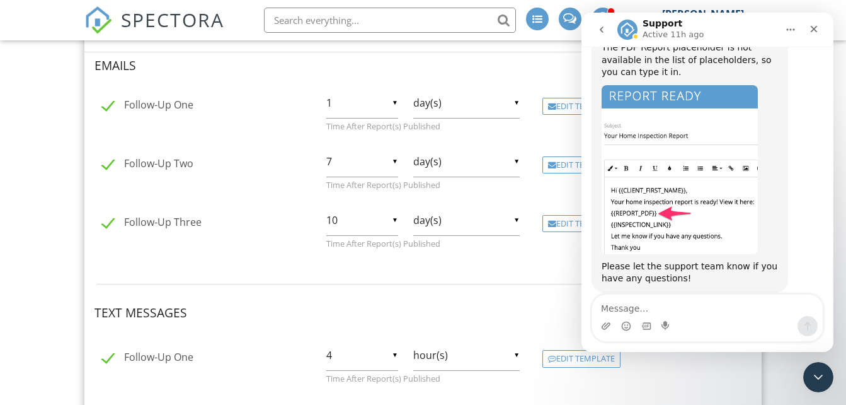
click at [49, 197] on div "Dashboard Templates Contacts Metrics Automations (Basic) Automations (Adv) Adva…" at bounding box center [423, 55] width 846 height 1094
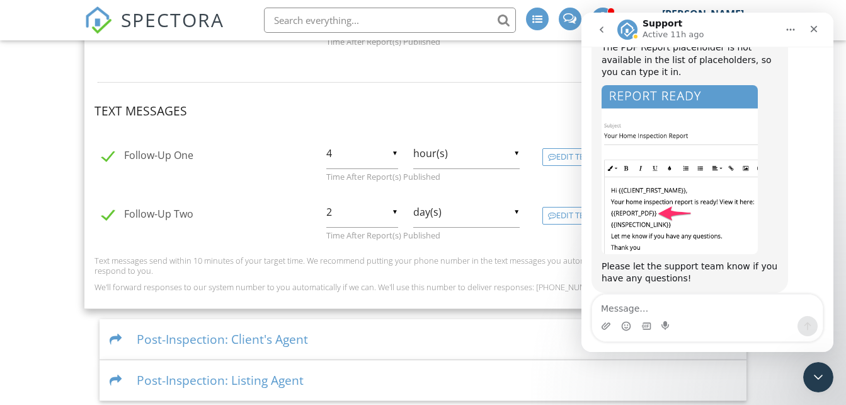
scroll to position [740, 0]
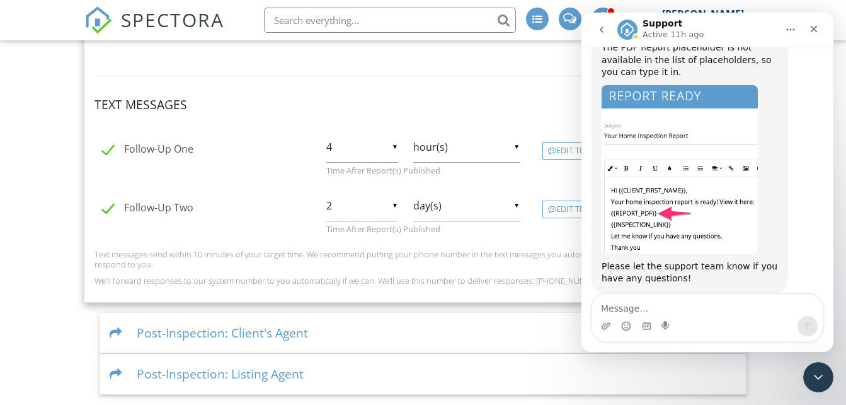
click at [111, 334] on div at bounding box center [118, 333] width 17 height 12
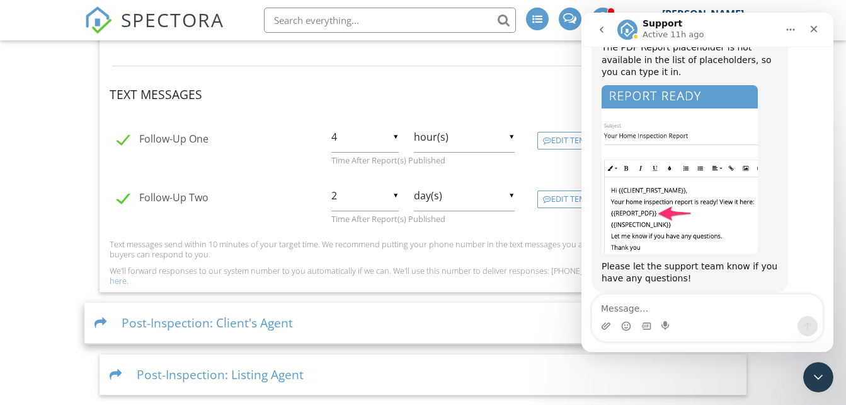
scroll to position [736, 0]
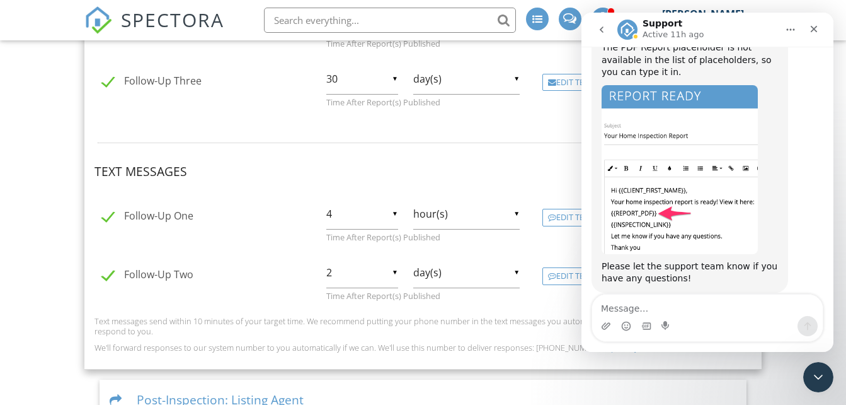
scroll to position [740, 0]
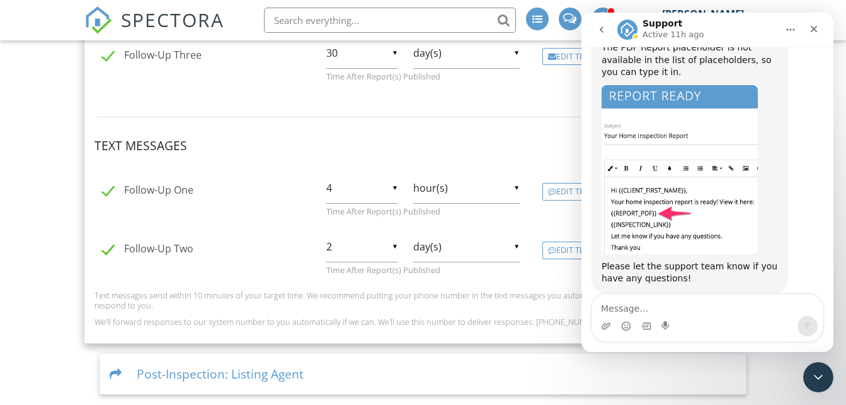
click at [149, 373] on div "Post-Inspection: Listing Agent" at bounding box center [423, 374] width 647 height 41
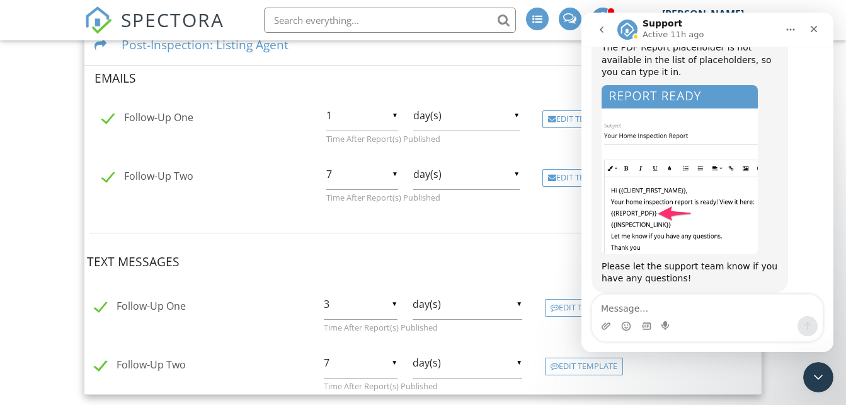
scroll to position [635, 0]
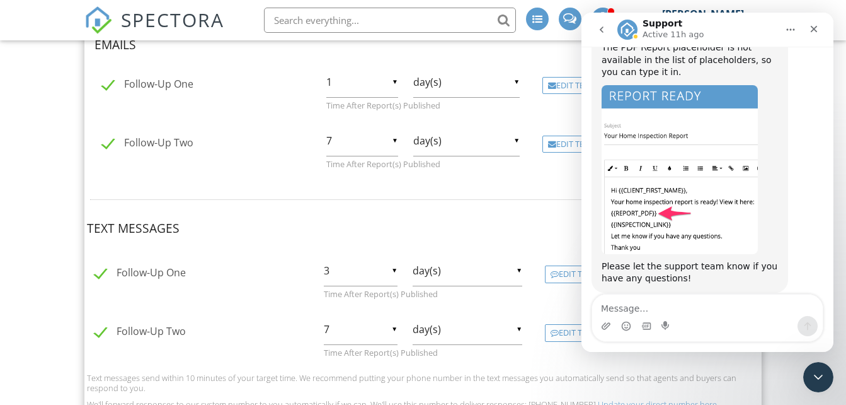
click at [105, 142] on label "Follow-Up Two" at bounding box center [147, 145] width 91 height 16
checkbox input "false"
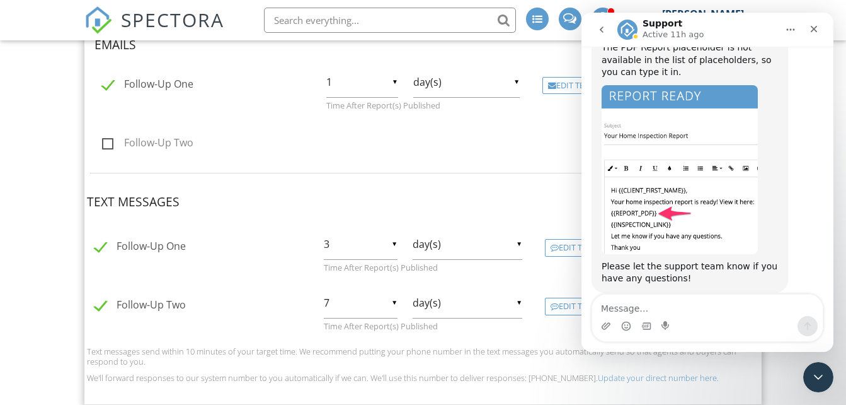
click at [99, 304] on label "Follow-Up Two" at bounding box center [140, 307] width 91 height 16
checkbox input "false"
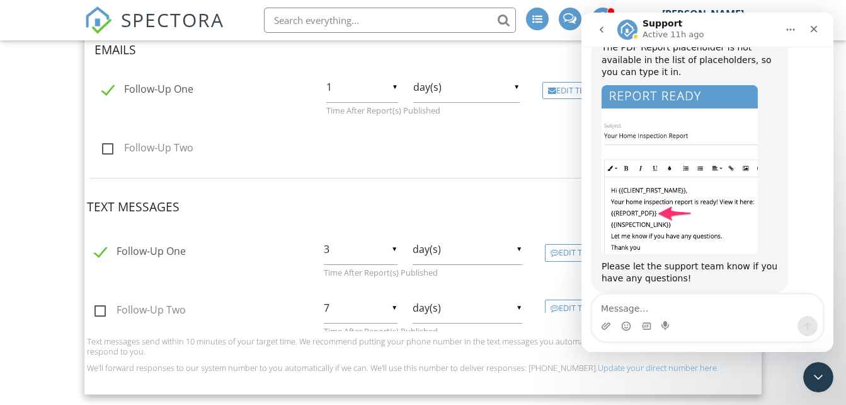
scroll to position [618, 0]
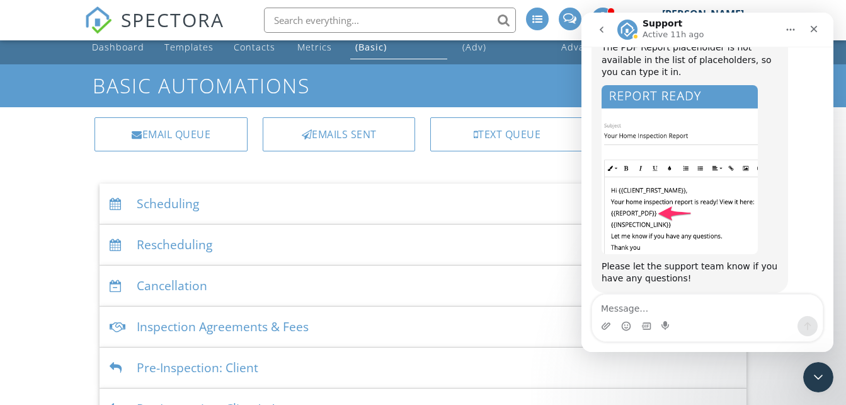
scroll to position [0, 0]
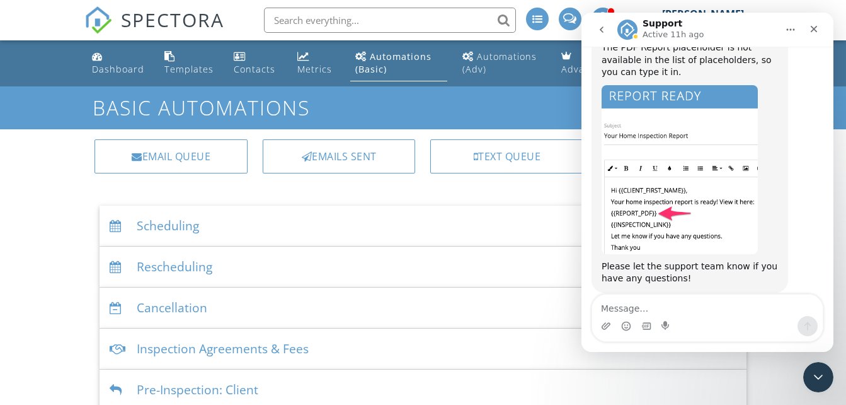
click at [603, 32] on icon "go back" at bounding box center [602, 29] width 4 height 6
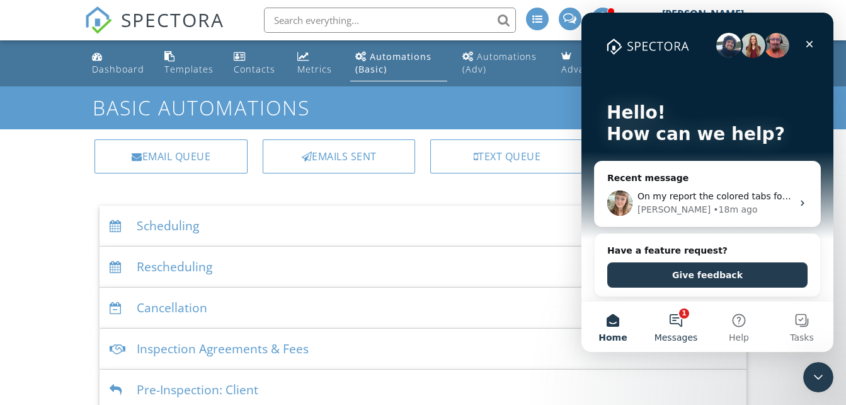
click at [678, 321] on button "1 Messages" at bounding box center [676, 326] width 63 height 50
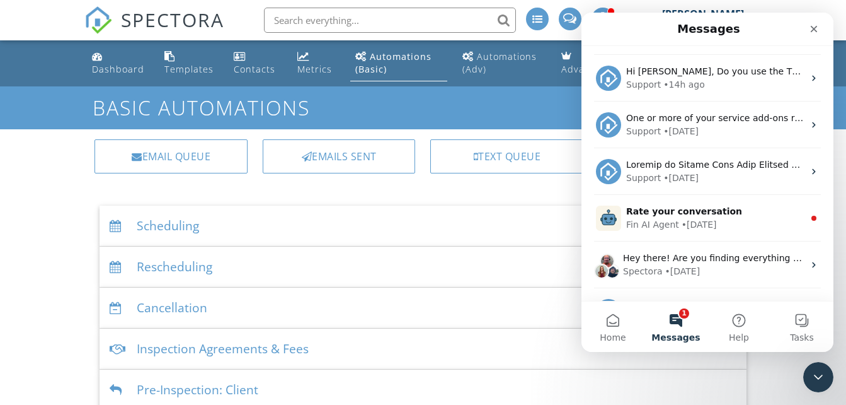
scroll to position [112, 0]
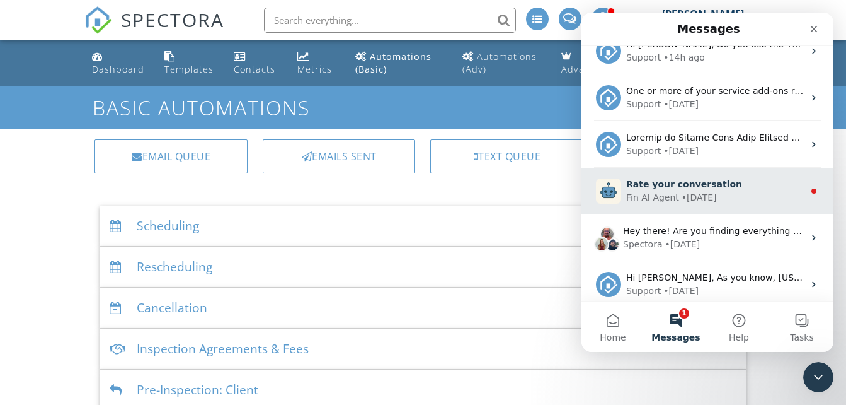
click at [785, 202] on div "Fin AI Agent • 3d ago" at bounding box center [715, 197] width 178 height 13
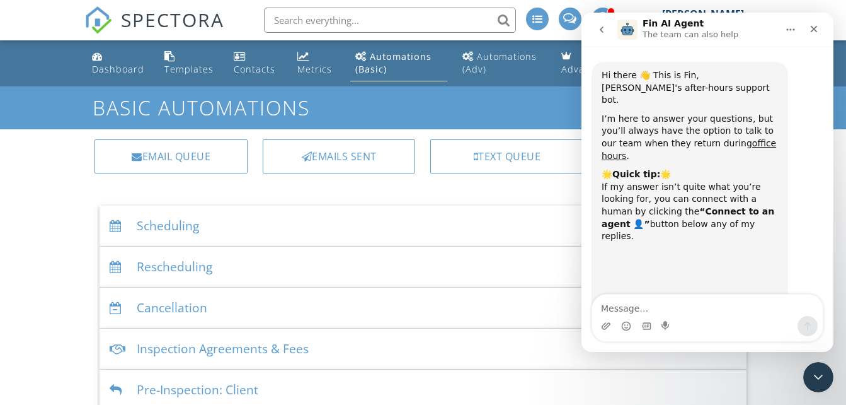
scroll to position [11, 0]
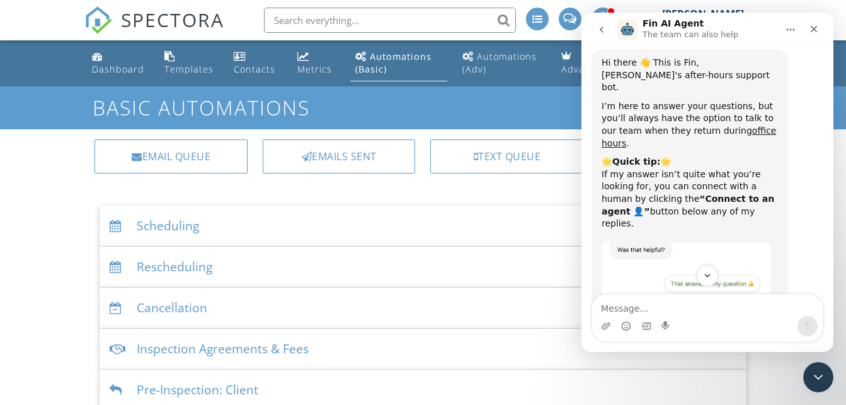
click at [785, 202] on div "Hi there 👋 This is Fin, Spectora's after-hours support bot. I’m here to answer …" at bounding box center [690, 197] width 197 height 297
click at [609, 32] on button "go back" at bounding box center [602, 30] width 24 height 24
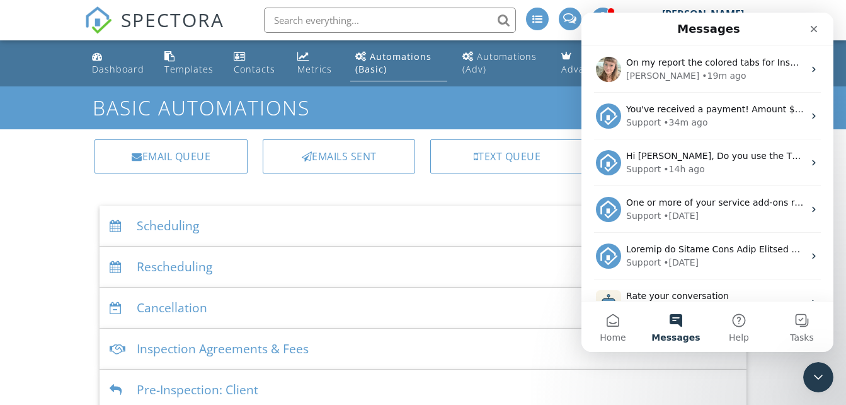
scroll to position [0, 0]
click at [821, 381] on icon "Close Intercom Messenger" at bounding box center [816, 374] width 15 height 15
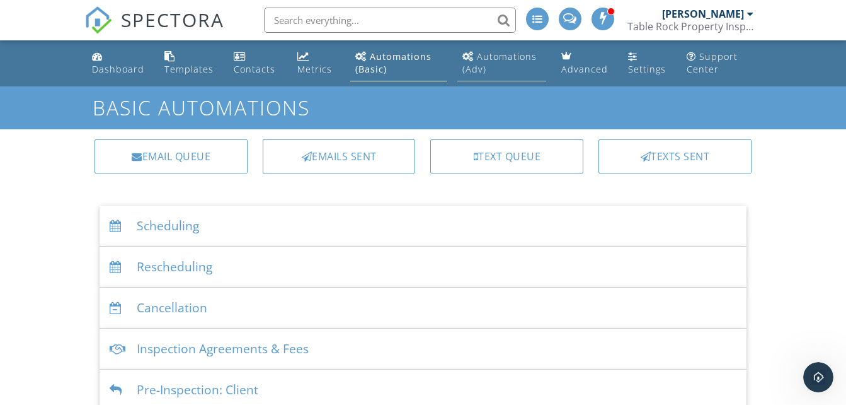
click at [480, 68] on div "Automations (Adv)" at bounding box center [500, 62] width 74 height 25
